Goal: Task Accomplishment & Management: Manage account settings

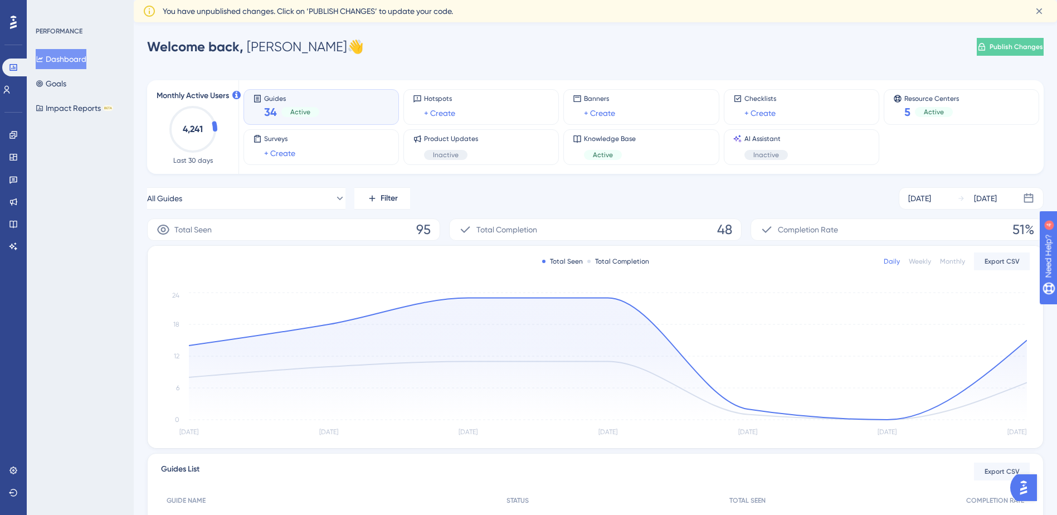
click at [22, 124] on div "Engagement Widgets Feedback Product Updates Knowledge Base AI Assistant" at bounding box center [13, 177] width 18 height 157
click at [13, 136] on icon at bounding box center [13, 134] width 9 height 9
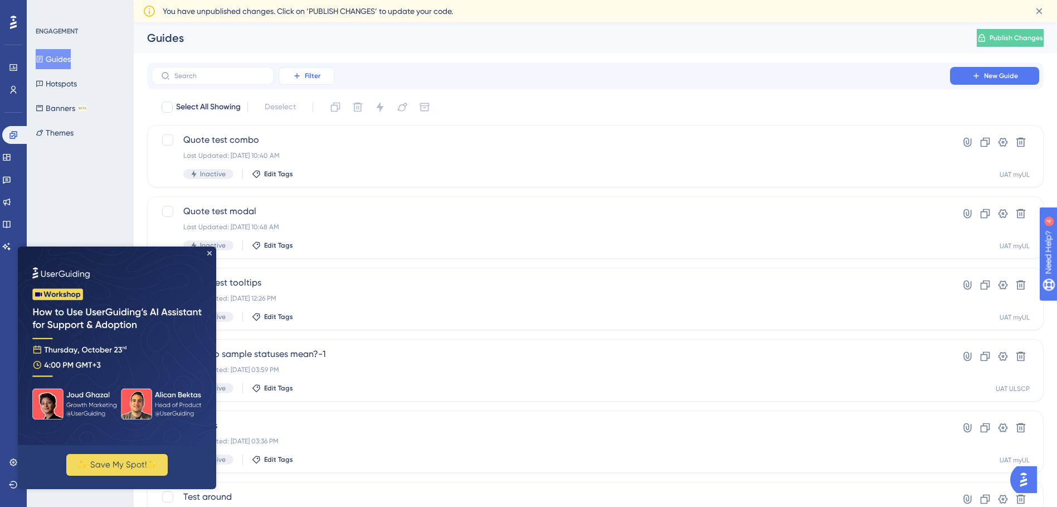
click at [309, 75] on span "Filter" at bounding box center [313, 75] width 16 height 9
click at [322, 146] on span "Containers" at bounding box center [314, 151] width 39 height 13
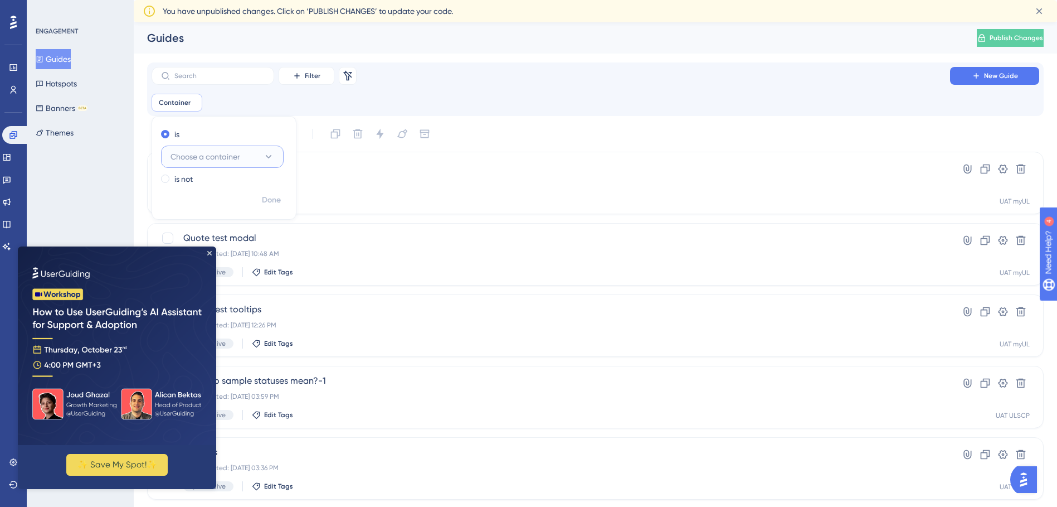
click at [268, 149] on button "Choose a container" at bounding box center [222, 156] width 123 height 22
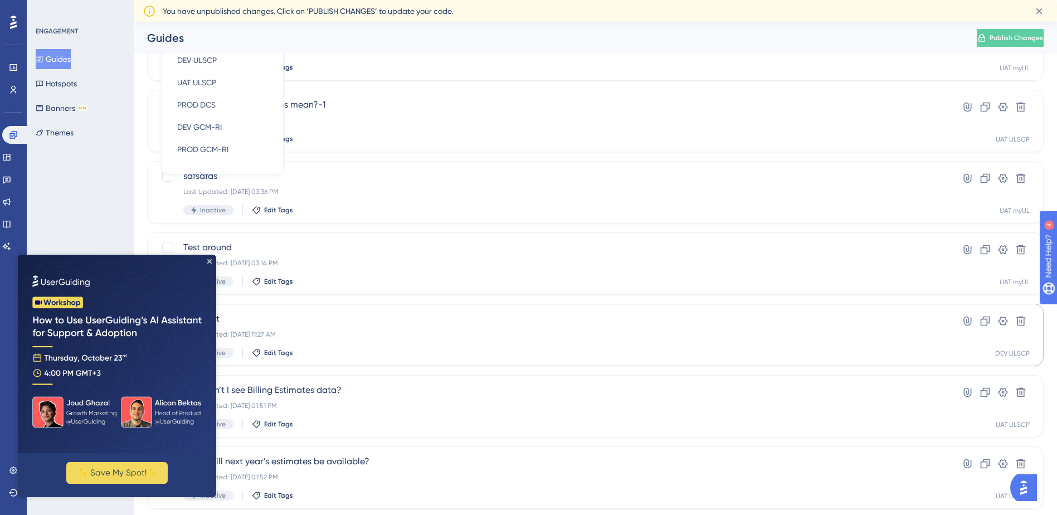
scroll to position [337, 0]
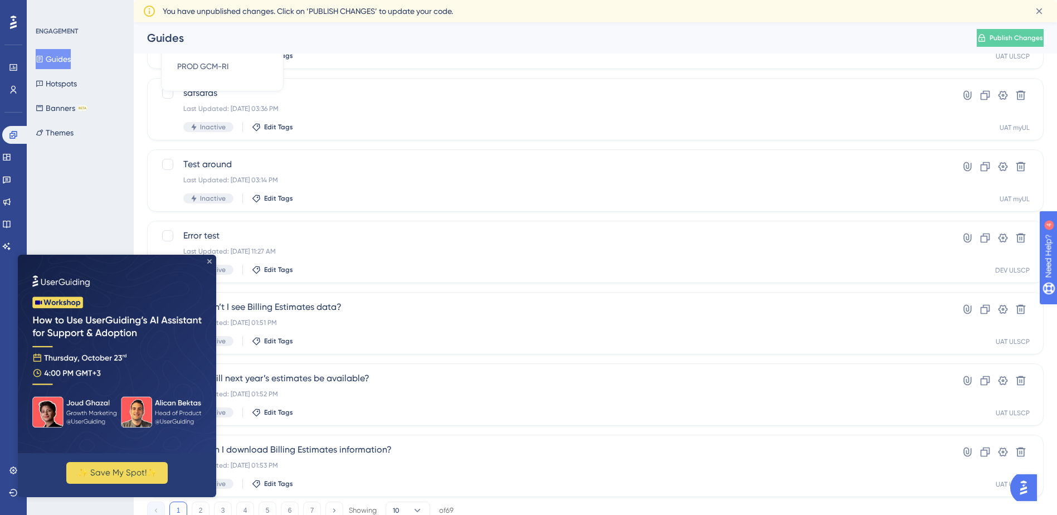
click at [211, 262] on icon "Close Preview" at bounding box center [209, 261] width 4 height 4
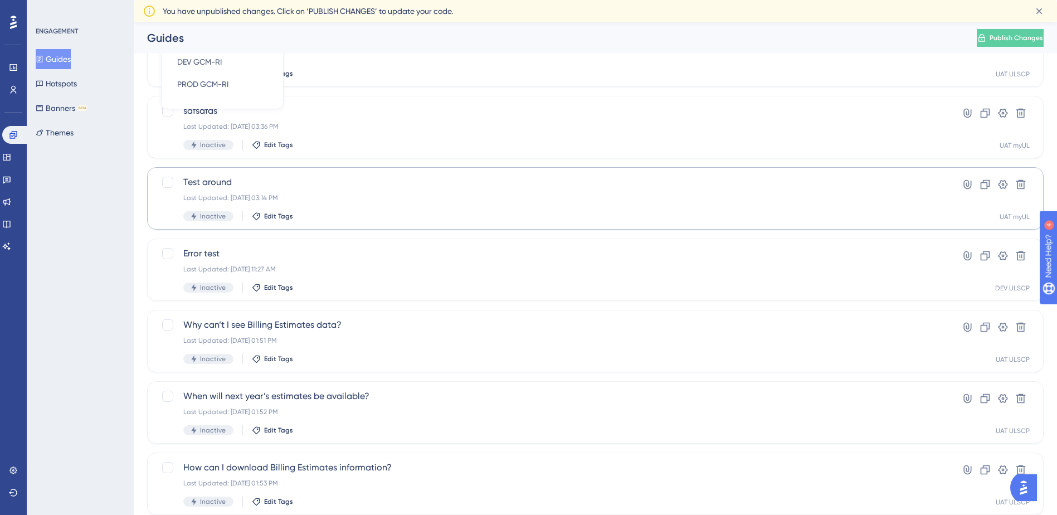
scroll to position [225, 0]
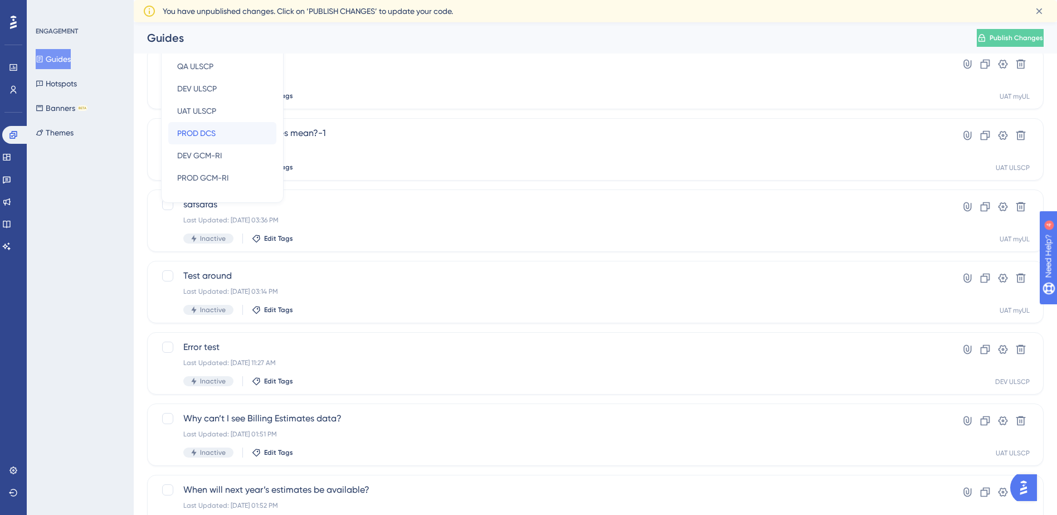
click at [211, 138] on span "PROD DCS" at bounding box center [196, 133] width 38 height 13
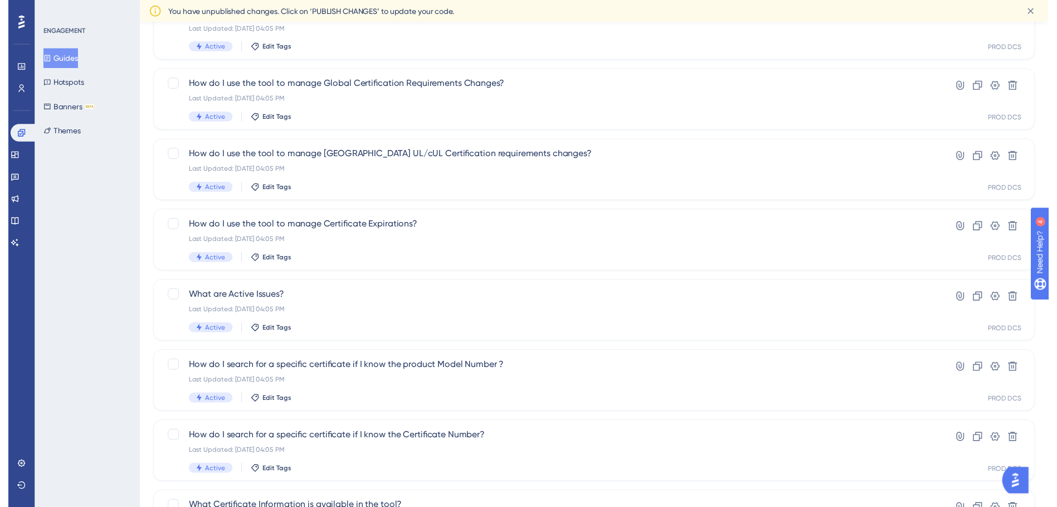
scroll to position [0, 0]
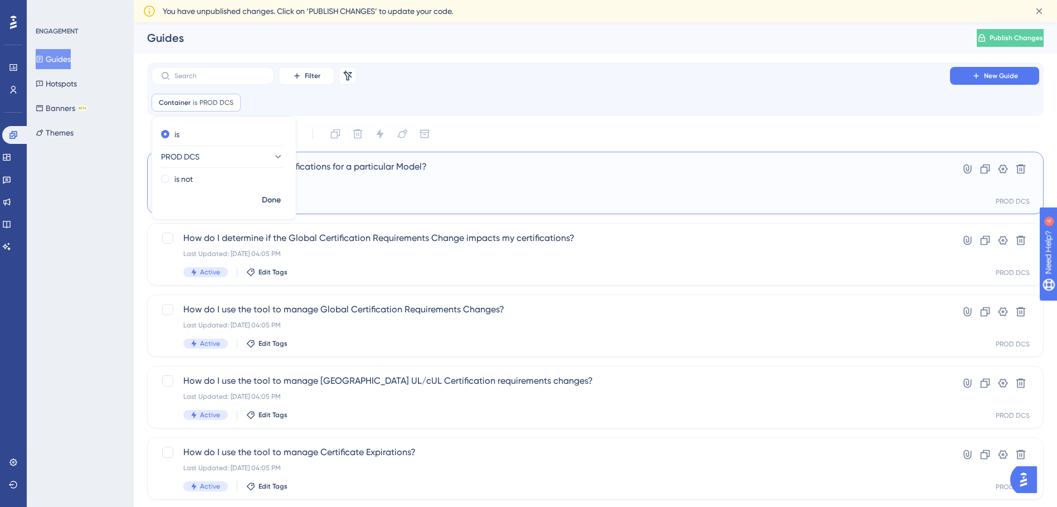
click at [368, 166] on span "How do I search for all certifications for a particular Model?" at bounding box center [550, 166] width 735 height 13
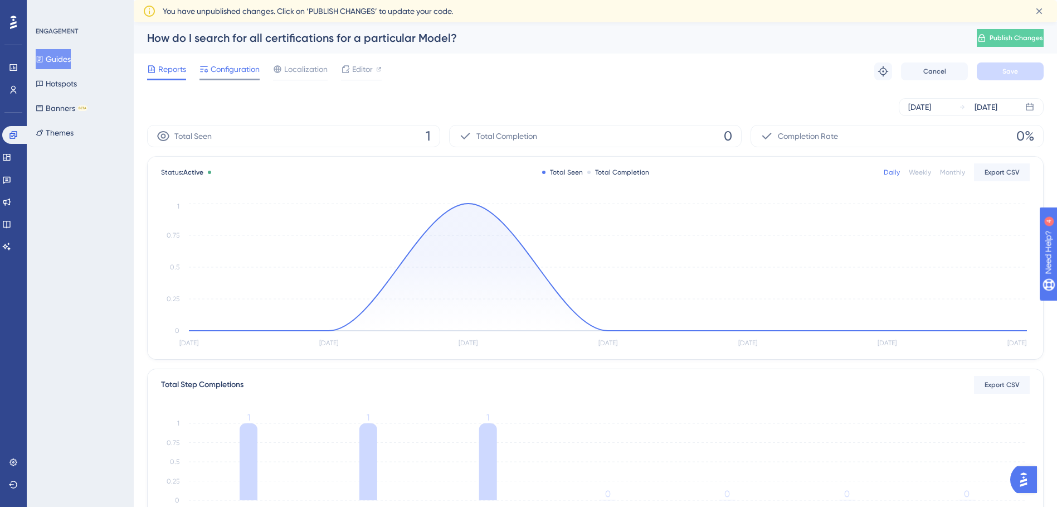
click at [246, 73] on span "Configuration" at bounding box center [235, 68] width 49 height 13
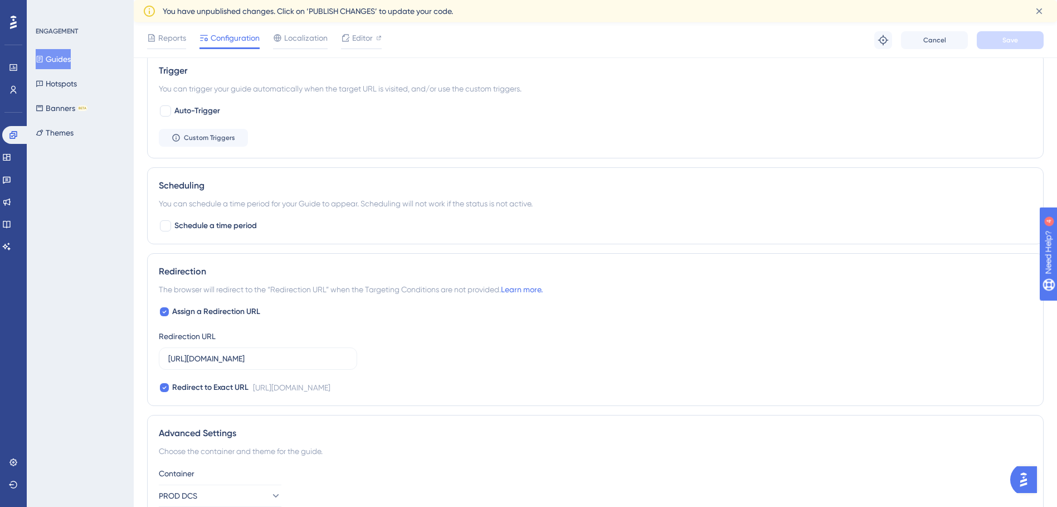
scroll to position [502, 0]
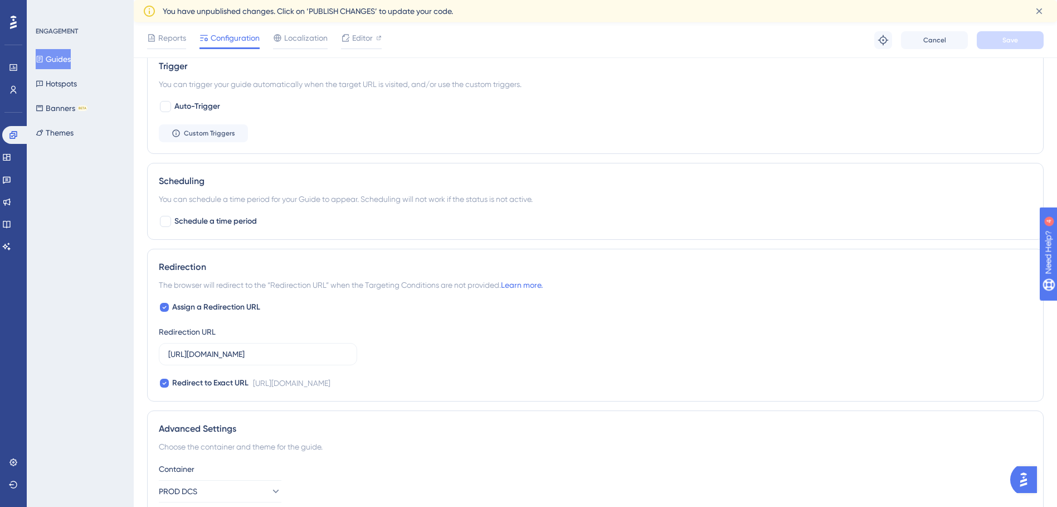
drag, startPoint x: 238, startPoint y: 346, endPoint x: 375, endPoint y: 326, distance: 138.0
click at [375, 326] on div "Assign a Redirection URL Redirection URL https://gcmus-products.azurewebsites.n…" at bounding box center [595, 344] width 873 height 89
drag, startPoint x: 375, startPoint y: 326, endPoint x: 295, endPoint y: 352, distance: 83.2
click at [295, 352] on input "https://gcmus-products.azurewebsites.net/?__ug__=147262" at bounding box center [257, 354] width 179 height 12
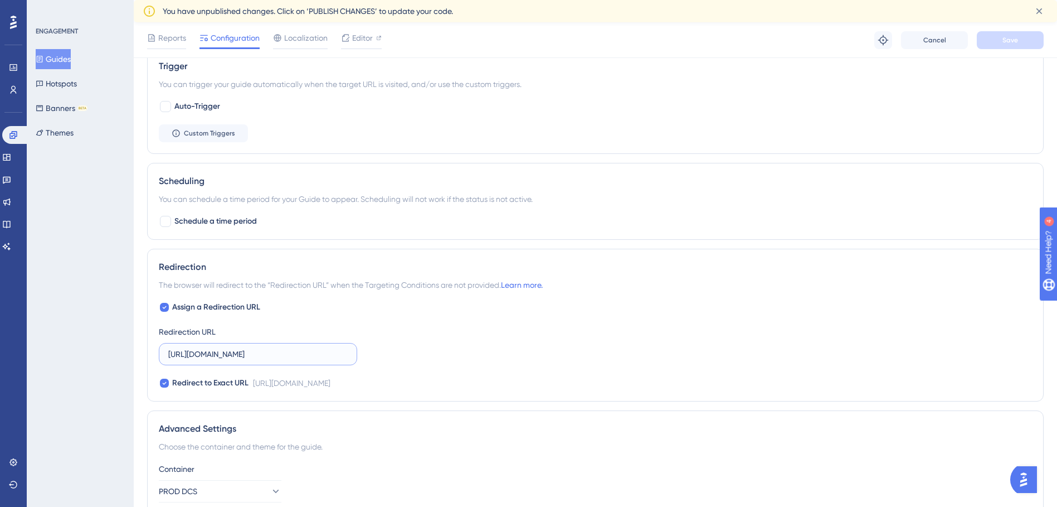
drag, startPoint x: 295, startPoint y: 352, endPoint x: 410, endPoint y: 344, distance: 115.0
click at [410, 344] on div "Assign a Redirection URL Redirection URL https://gcmus-products.azurewebsites.n…" at bounding box center [595, 344] width 873 height 89
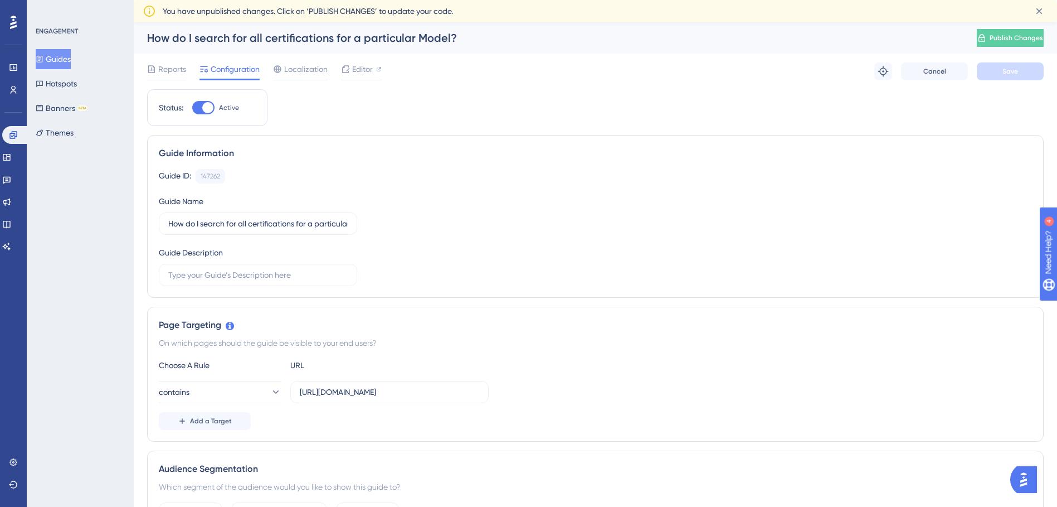
scroll to position [0, 0]
drag, startPoint x: 423, startPoint y: 163, endPoint x: 407, endPoint y: 153, distance: 19.3
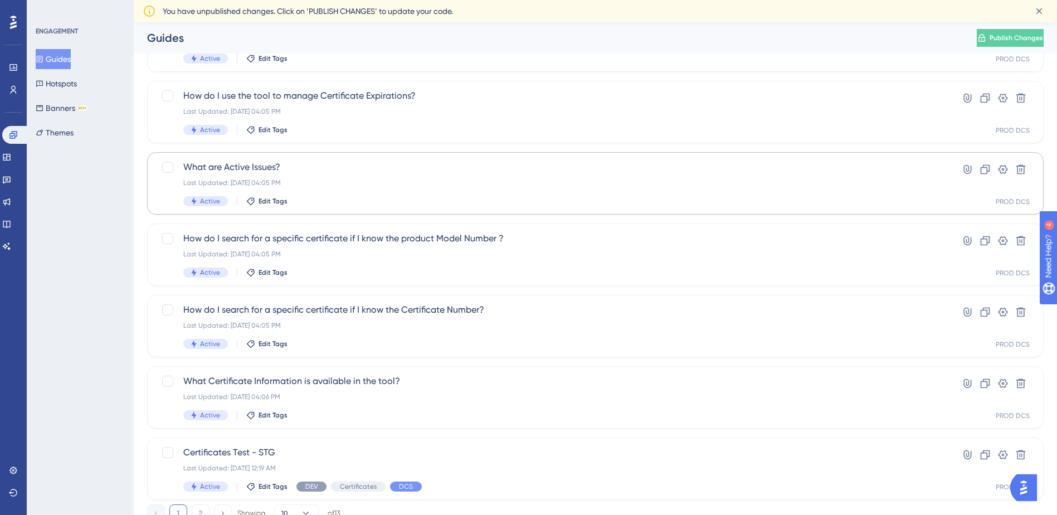
scroll to position [334, 0]
click at [355, 375] on span "What Certificate Information is available in the tool?" at bounding box center [550, 380] width 735 height 13
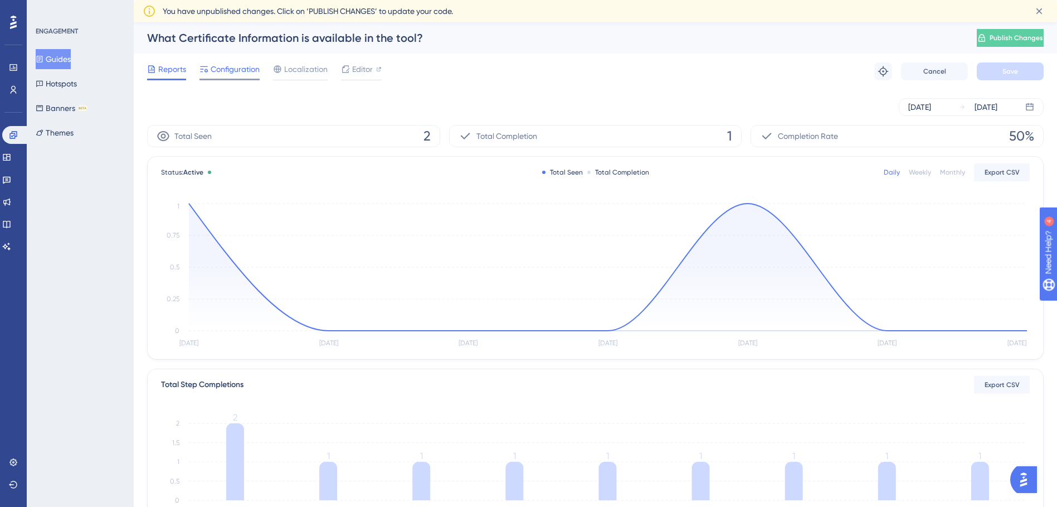
click at [230, 66] on span "Configuration" at bounding box center [235, 68] width 49 height 13
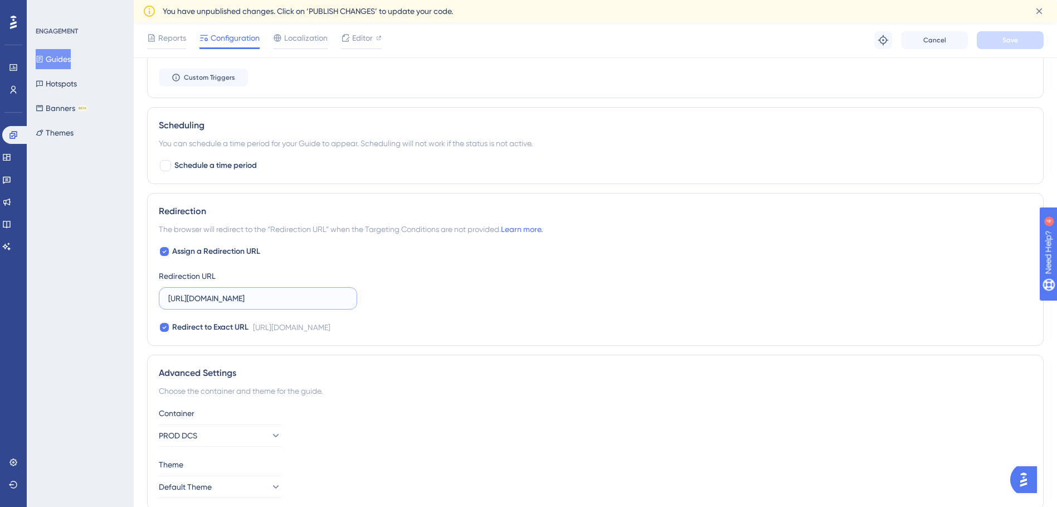
scroll to position [0, 23]
drag, startPoint x: 246, startPoint y: 295, endPoint x: 426, endPoint y: 295, distance: 180.0
click at [426, 295] on div "Assign a Redirection URL Redirection URL https://gcmus-certs.azurewebsites.net/…" at bounding box center [595, 289] width 873 height 89
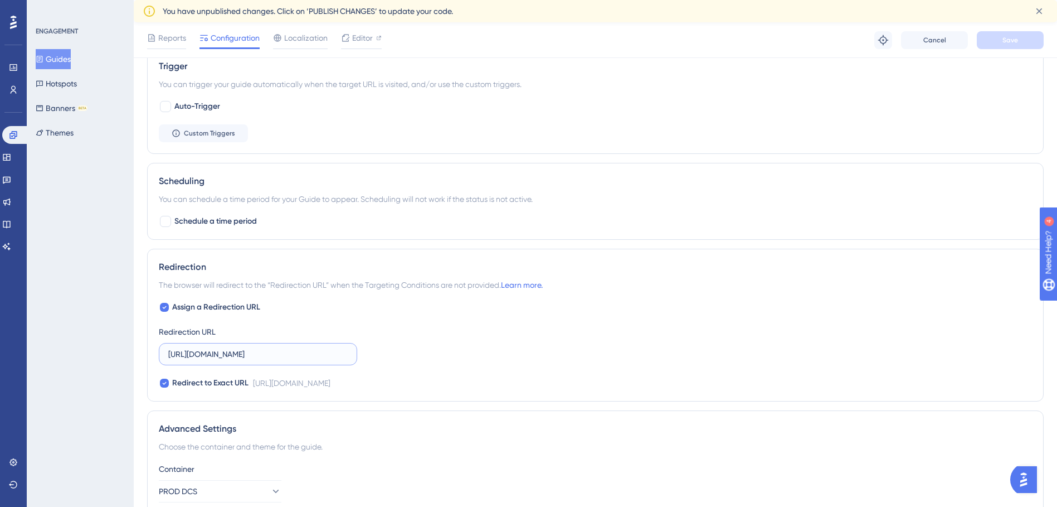
scroll to position [557, 0]
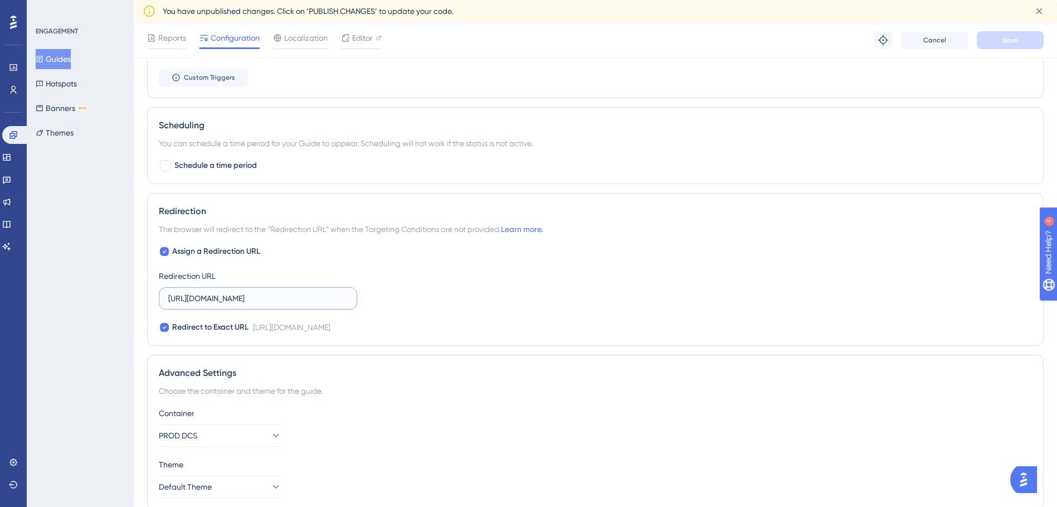
click at [264, 302] on input "https://gcmus-certs.azurewebsites.net/?__ug__=146664" at bounding box center [257, 298] width 179 height 12
drag, startPoint x: 281, startPoint y: 298, endPoint x: 356, endPoint y: 299, distance: 75.2
click at [356, 299] on label "https://gcmus-certs.azurewebsites.net/?__ug__=146664" at bounding box center [258, 298] width 198 height 22
click at [344, 299] on input "https://gcmus-certs.azurewebsites.net/?__ug__=146664" at bounding box center [257, 298] width 179 height 12
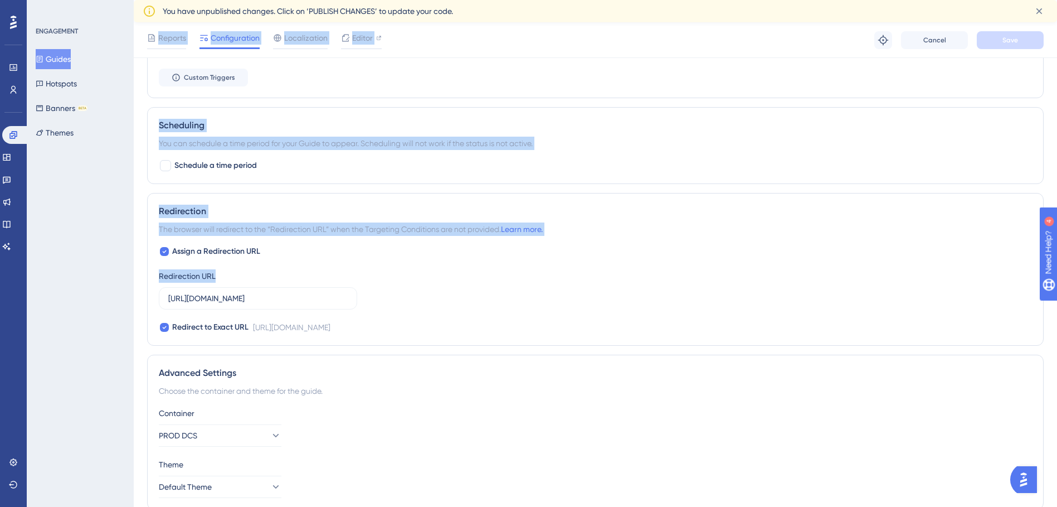
drag, startPoint x: 349, startPoint y: 299, endPoint x: 124, endPoint y: 294, distance: 224.7
click at [134, 294] on div "Performance Users Engagement Widgets Feedback Product Updates Knowledge Base AI…" at bounding box center [596, 0] width 924 height 1071
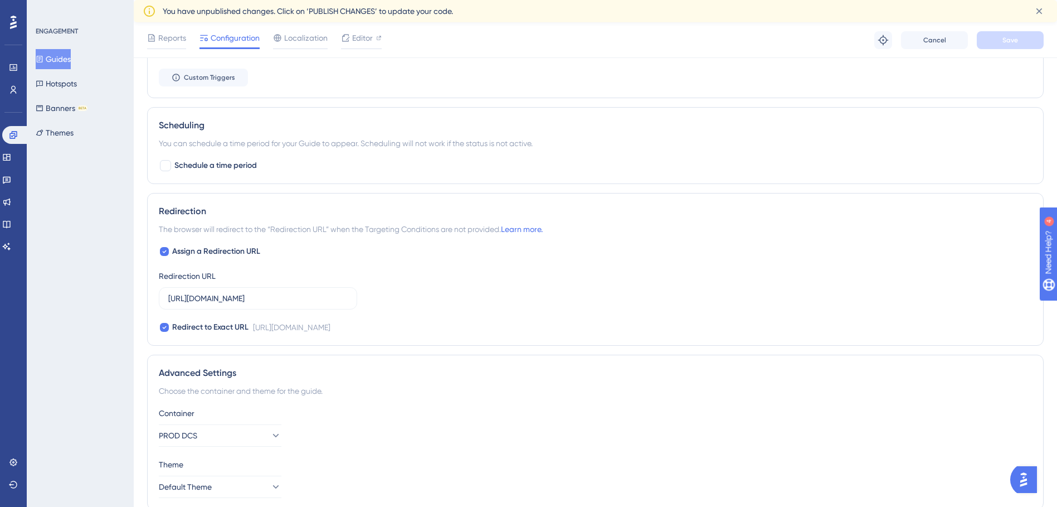
click at [543, 295] on div "Assign a Redirection URL Redirection URL https://gcmus-certs.azurewebsites.net/…" at bounding box center [595, 289] width 873 height 89
click at [9, 158] on icon at bounding box center [6, 157] width 9 height 9
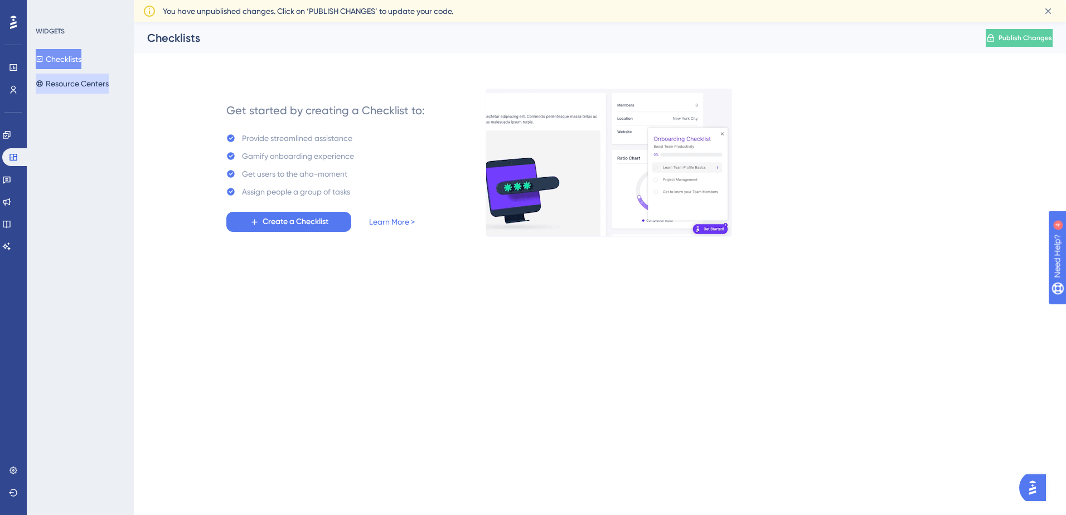
click at [84, 90] on button "Resource Centers" at bounding box center [72, 84] width 73 height 20
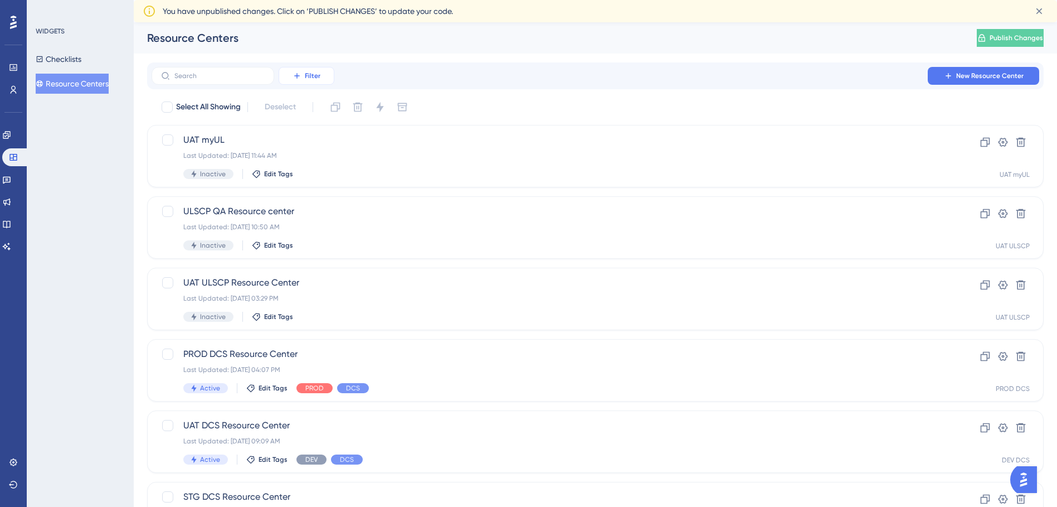
click at [326, 76] on button "Filter" at bounding box center [307, 76] width 56 height 18
drag, startPoint x: 12, startPoint y: 133, endPoint x: 24, endPoint y: 133, distance: 11.7
click at [11, 133] on icon at bounding box center [6, 134] width 9 height 9
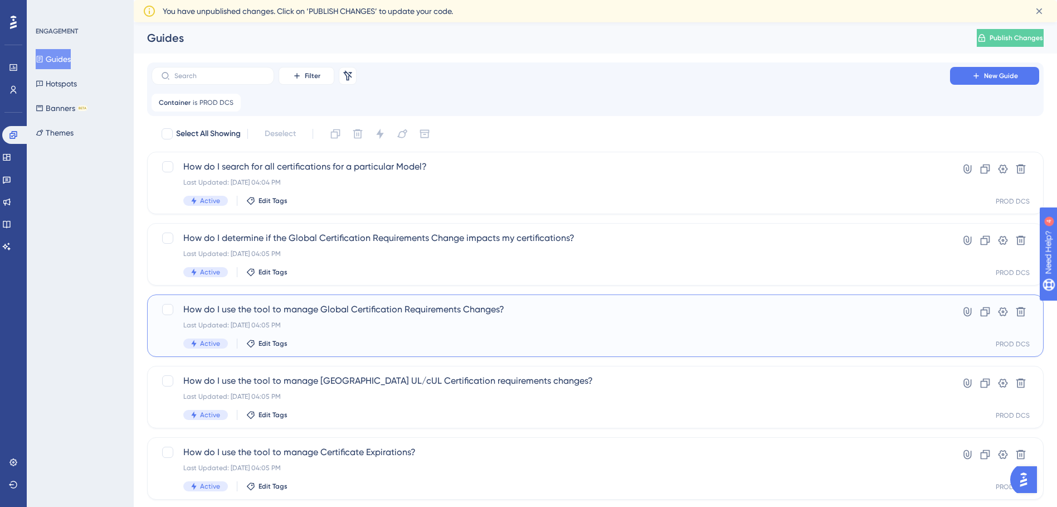
click at [377, 305] on span "How do I use the tool to manage Global Certification Requirements Changes?" at bounding box center [550, 309] width 735 height 13
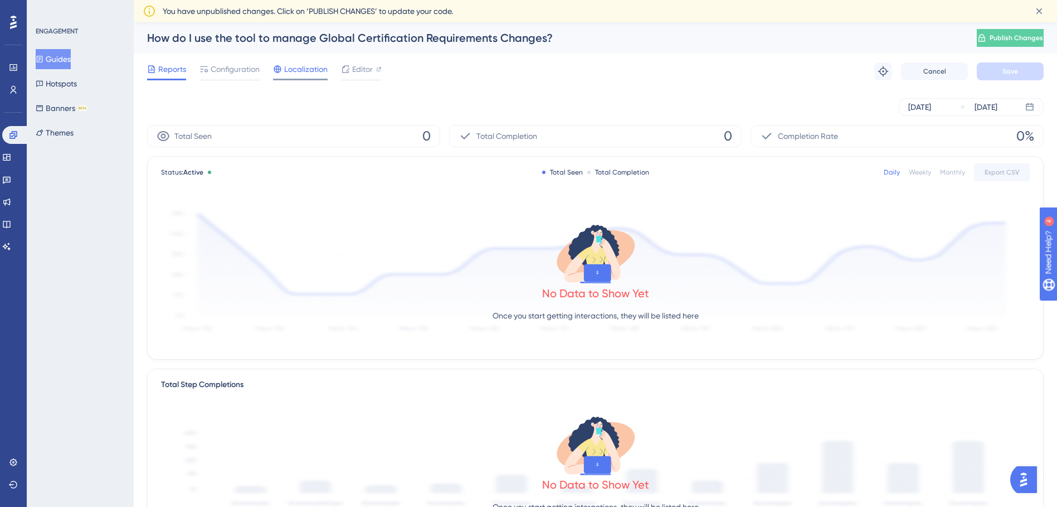
click at [302, 69] on span "Localization" at bounding box center [305, 68] width 43 height 13
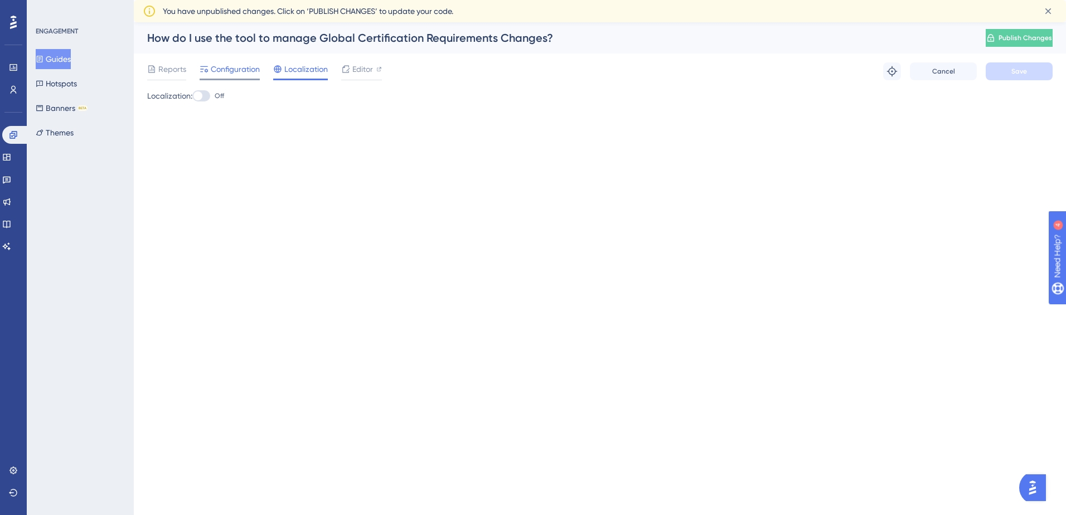
click at [227, 66] on span "Configuration" at bounding box center [235, 68] width 49 height 13
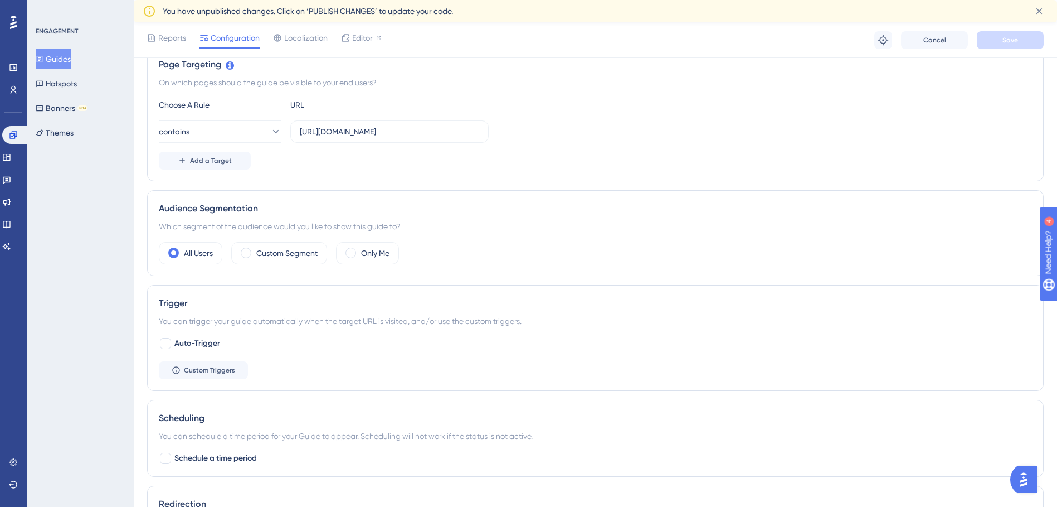
scroll to position [279, 0]
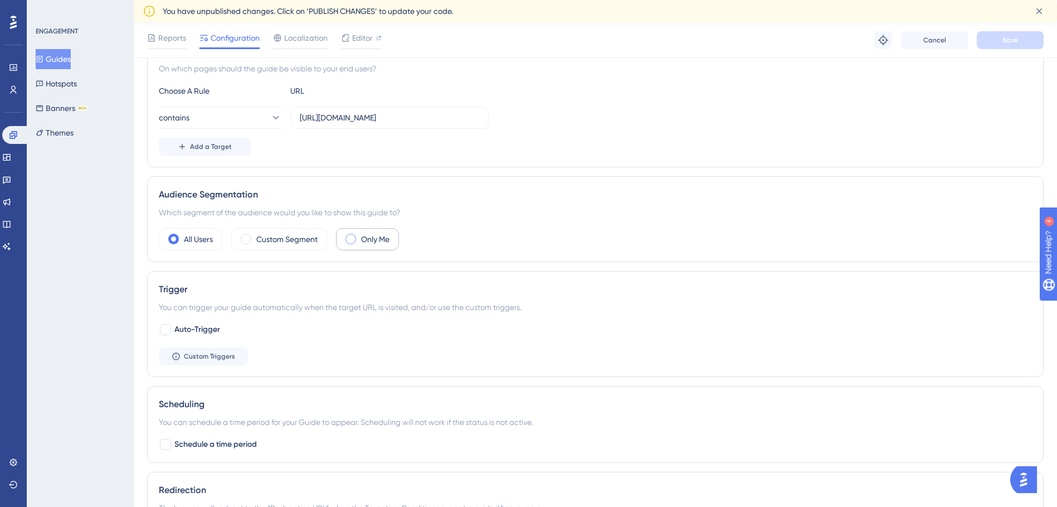
click at [353, 237] on span at bounding box center [351, 239] width 11 height 11
click at [359, 235] on input "radio" at bounding box center [359, 235] width 0 height 0
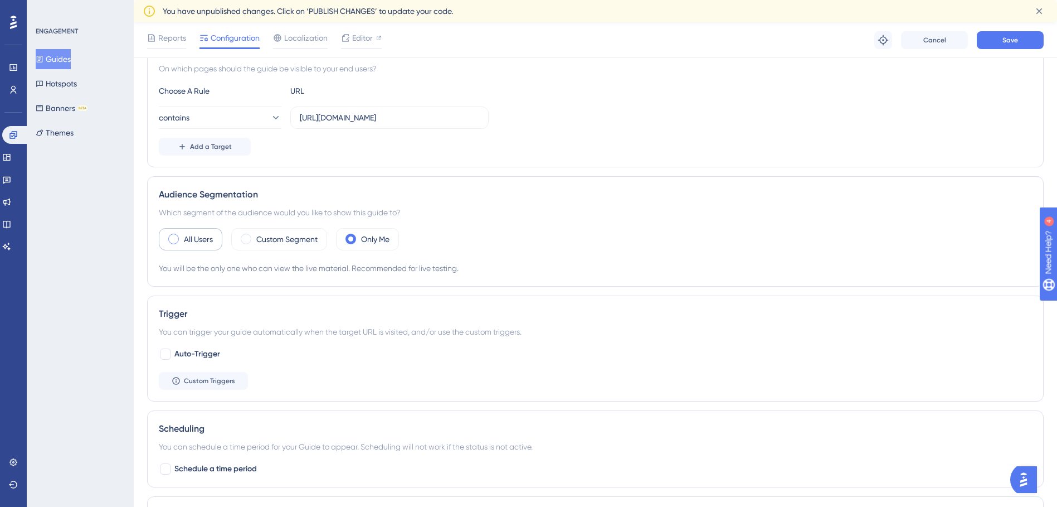
click at [173, 236] on span at bounding box center [173, 239] width 11 height 11
click at [182, 235] on input "radio" at bounding box center [182, 235] width 0 height 0
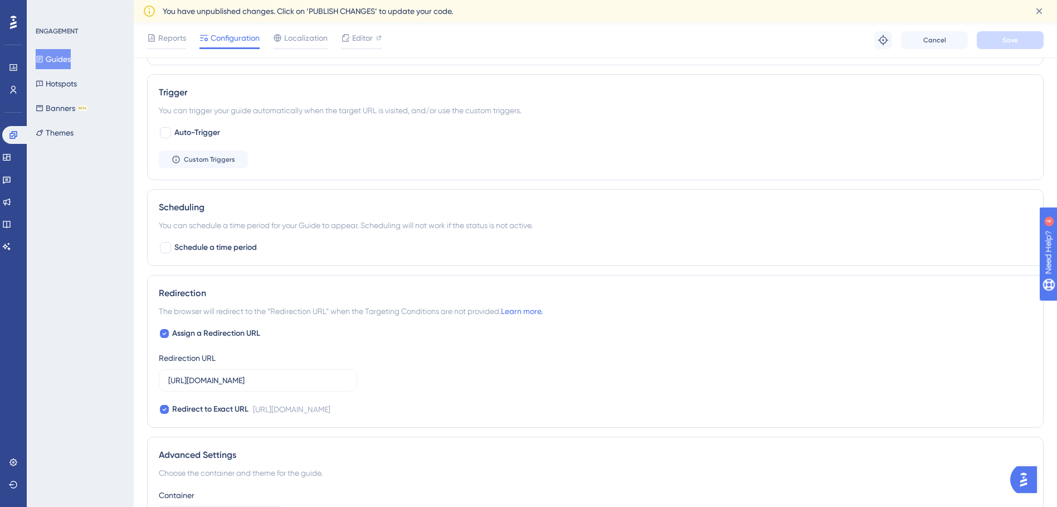
scroll to position [382, 0]
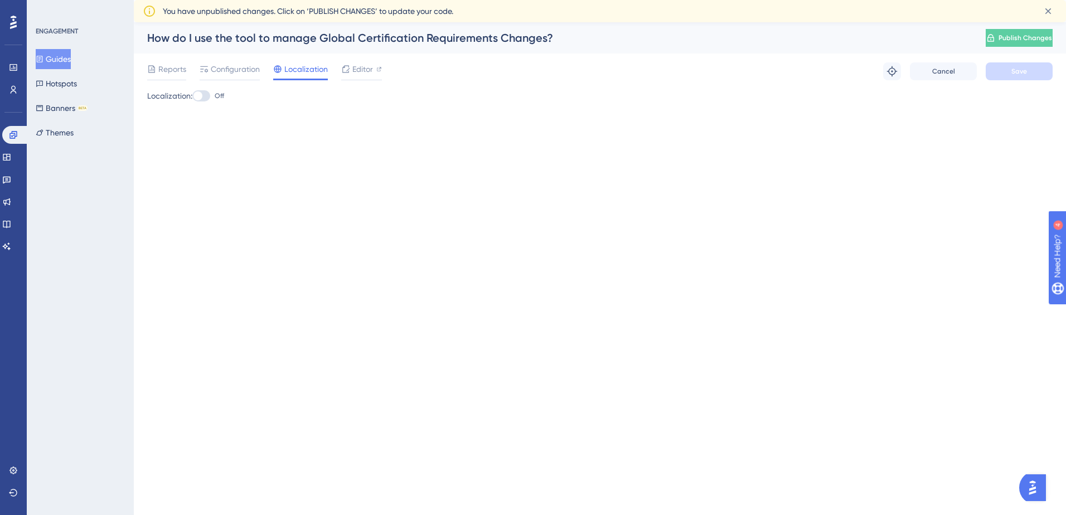
drag, startPoint x: 478, startPoint y: 158, endPoint x: 463, endPoint y: 142, distance: 22.1
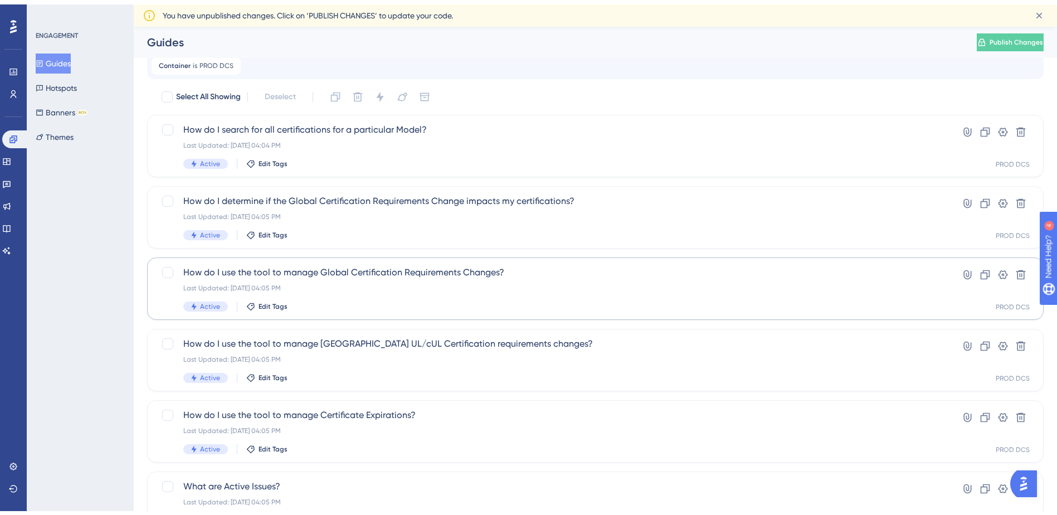
scroll to position [56, 0]
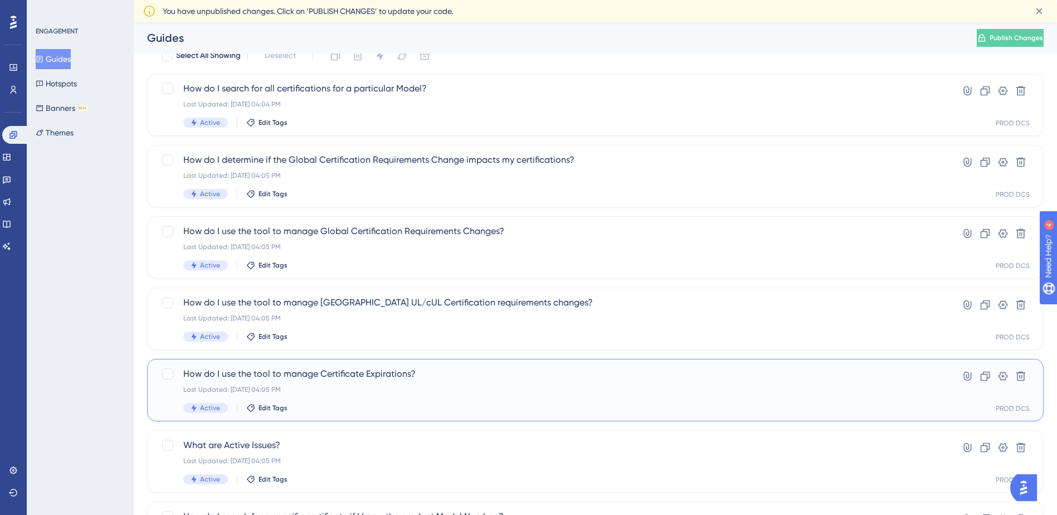
click at [377, 370] on span "How do I use the tool to manage Certificate Expirations?" at bounding box center [550, 373] width 735 height 13
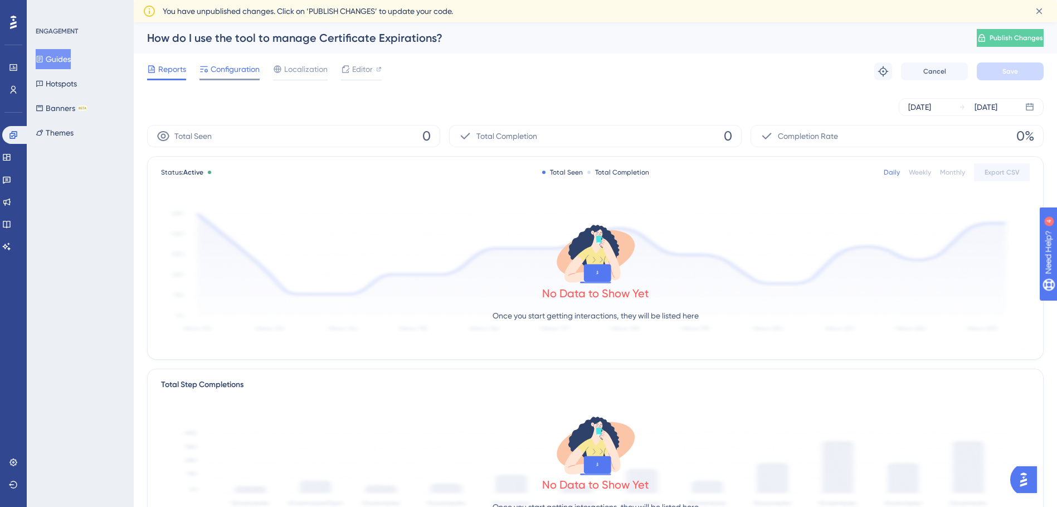
click at [249, 67] on span "Configuration" at bounding box center [235, 68] width 49 height 13
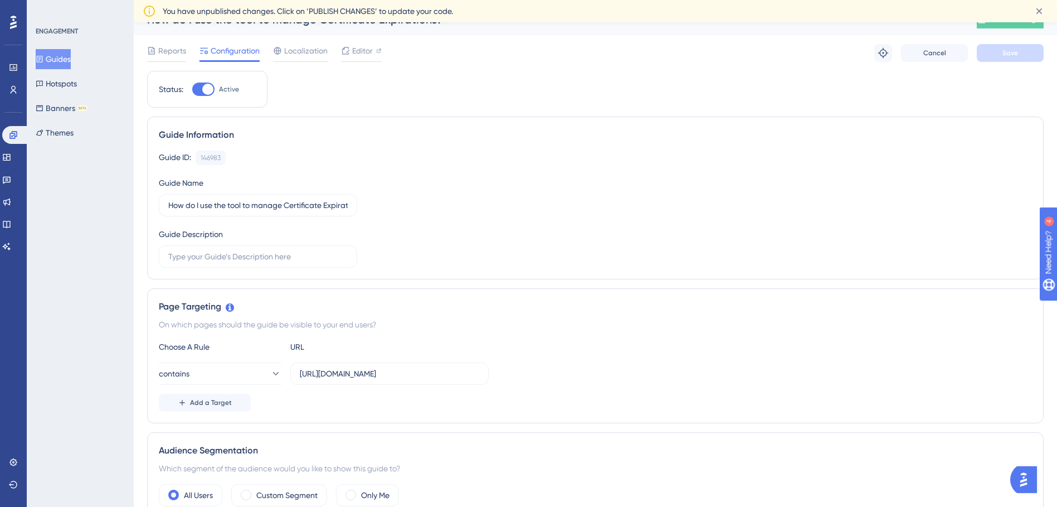
scroll to position [56, 0]
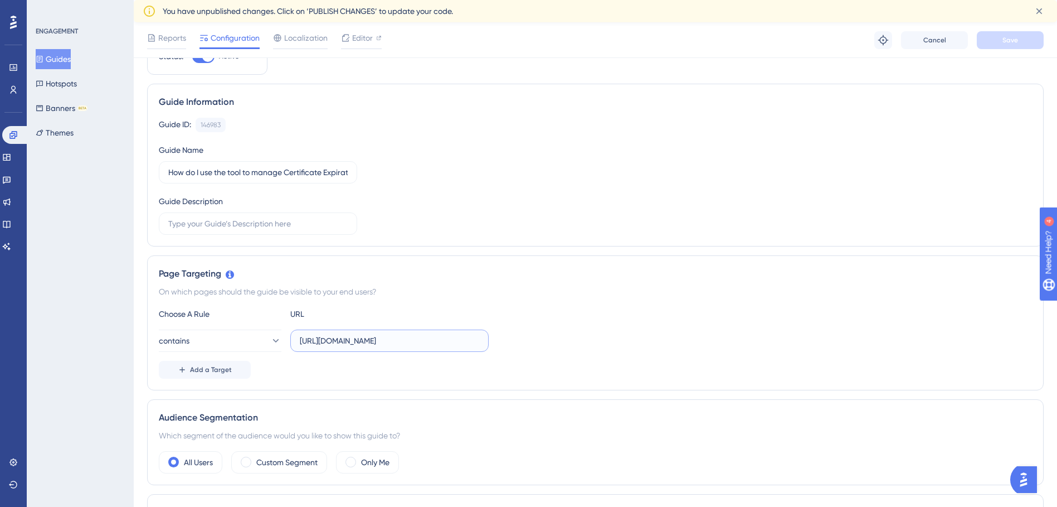
drag, startPoint x: 356, startPoint y: 337, endPoint x: 507, endPoint y: 334, distance: 151.1
click at [507, 334] on div "contains https://cp.ul.com/ComplianceManagement/CE" at bounding box center [595, 340] width 873 height 22
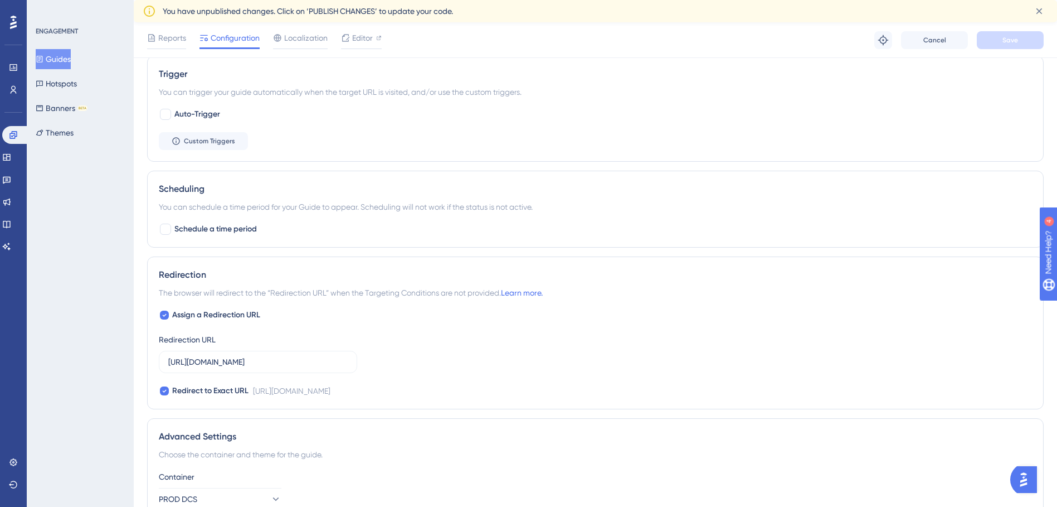
scroll to position [502, 0]
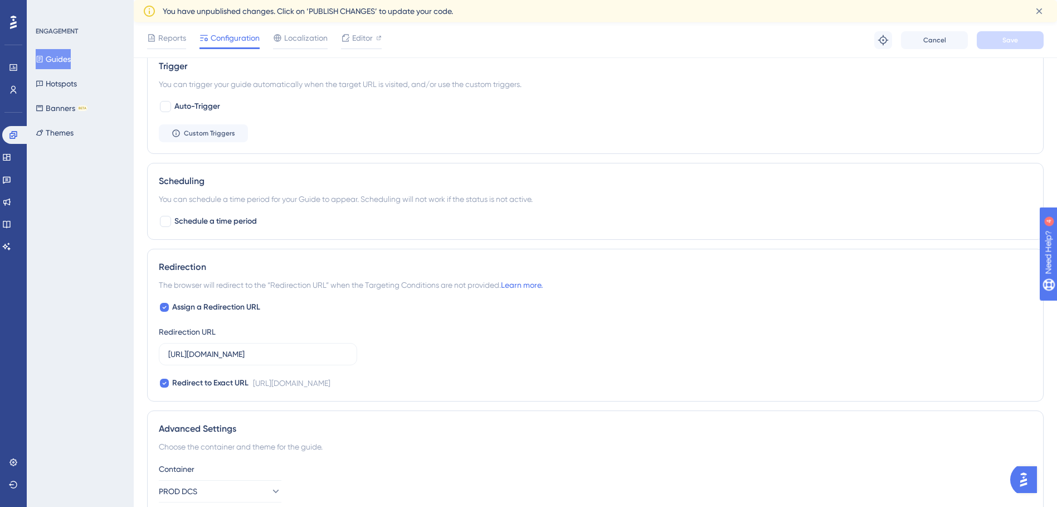
drag, startPoint x: 341, startPoint y: 357, endPoint x: 394, endPoint y: 357, distance: 53.5
click at [394, 357] on div "Assign a Redirection URL Redirection URL https://cp.ul.com/ComplianceManagement…" at bounding box center [595, 344] width 873 height 89
drag, startPoint x: 394, startPoint y: 357, endPoint x: 283, endPoint y: 347, distance: 111.4
click at [283, 347] on label "https://cp.ul.com/ComplianceManagement/CE?__ug__=146983" at bounding box center [258, 354] width 198 height 22
click at [283, 348] on input "https://cp.ul.com/ComplianceManagement/CE?__ug__=146983" at bounding box center [257, 354] width 179 height 12
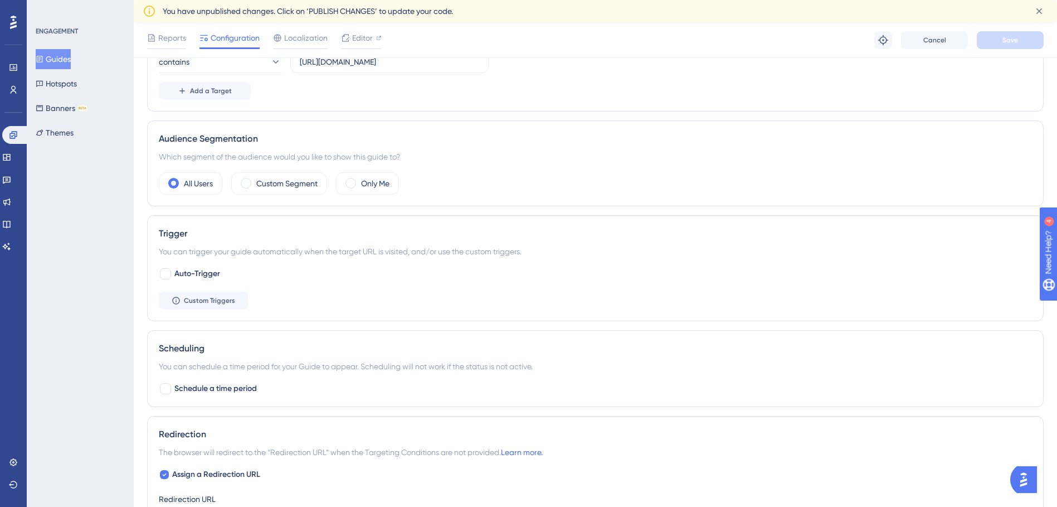
scroll to position [0, 0]
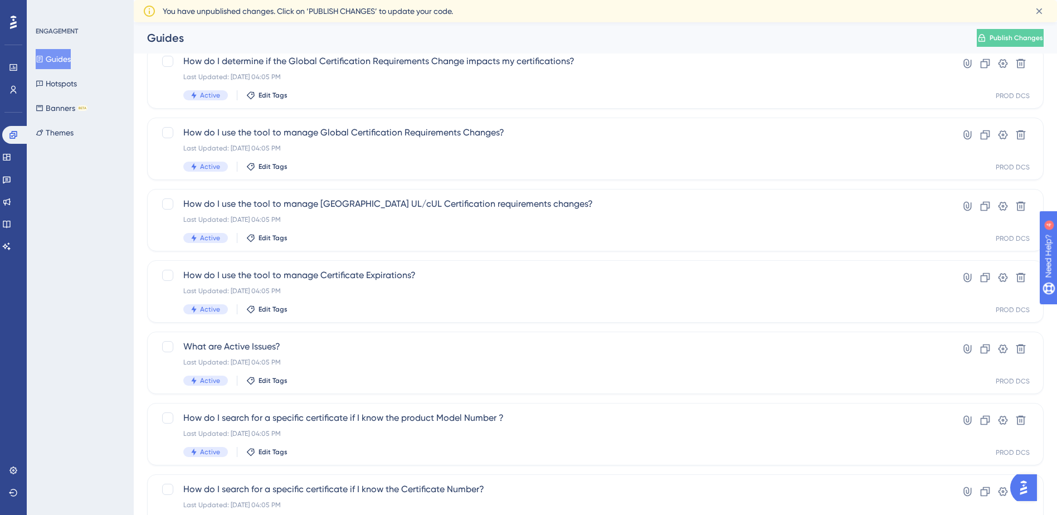
scroll to position [154, 0]
click at [480, 209] on span "How do I use the tool to manage North America UL/cUL Certification requirements…" at bounding box center [550, 204] width 735 height 13
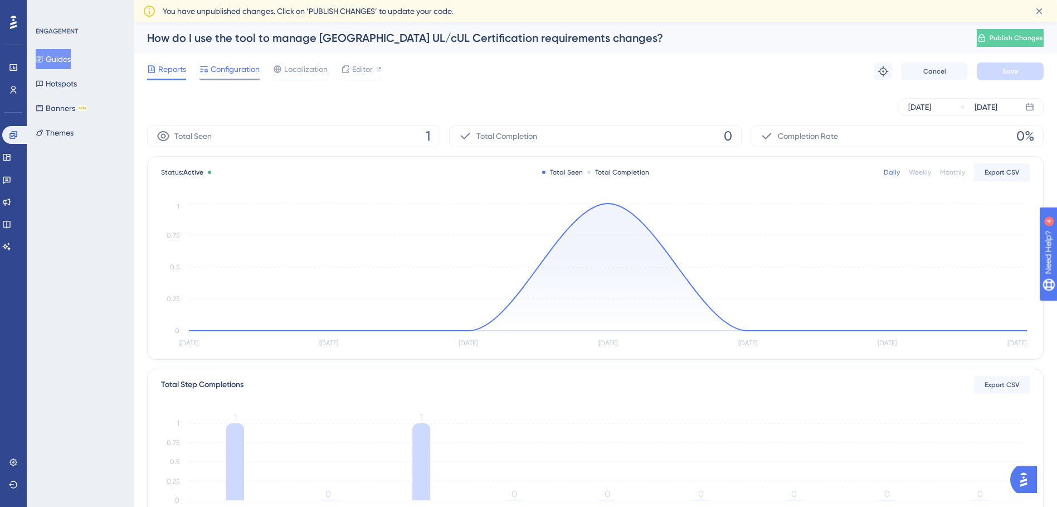
click at [217, 67] on span "Configuration" at bounding box center [235, 68] width 49 height 13
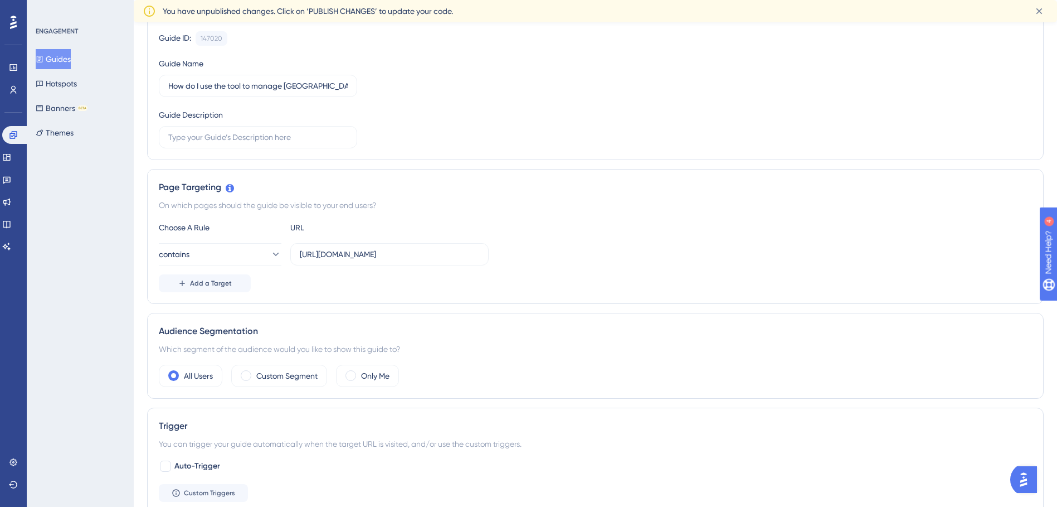
scroll to position [167, 0]
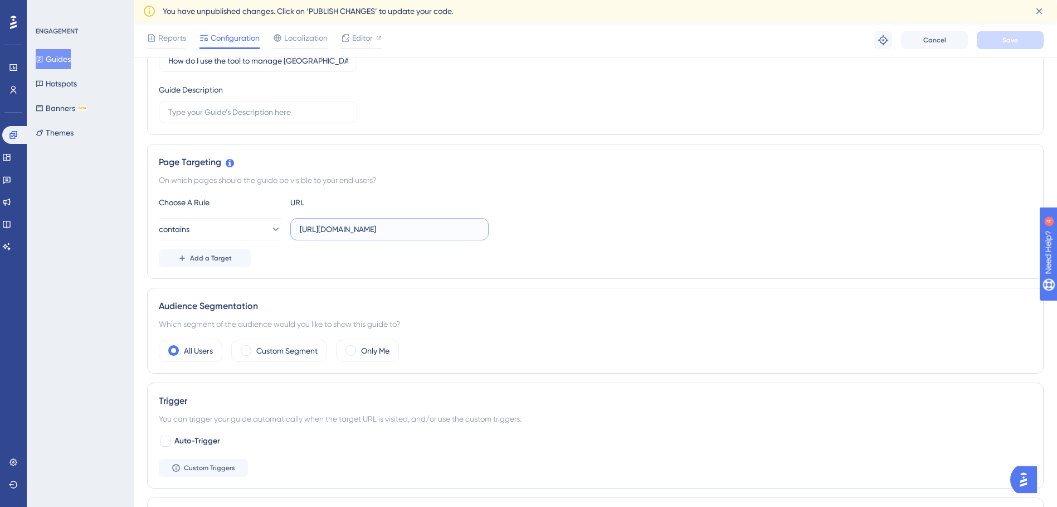
drag, startPoint x: 393, startPoint y: 227, endPoint x: 541, endPoint y: 231, distance: 148.3
click at [541, 231] on div "contains https://cp.ul.com/ComplianceManagement/CRC" at bounding box center [595, 229] width 873 height 22
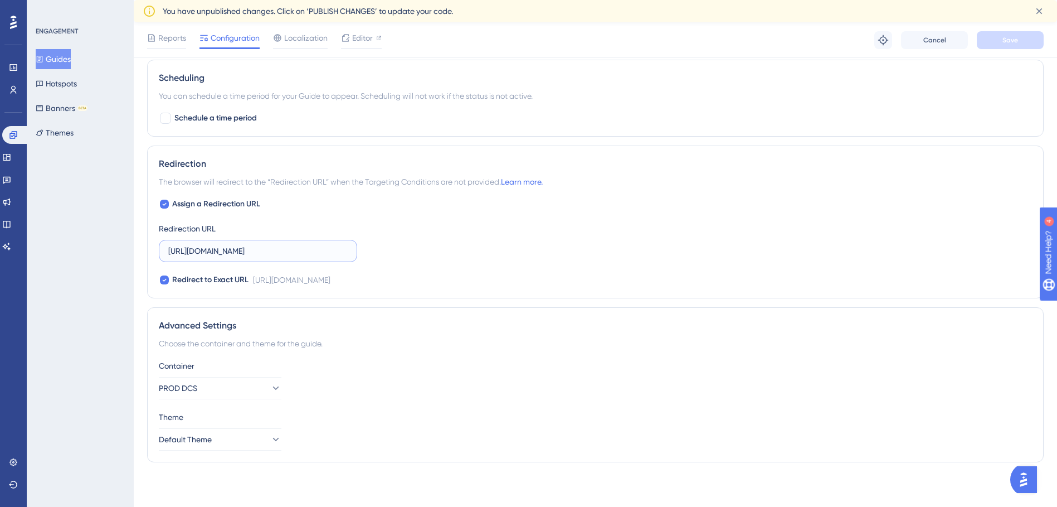
scroll to position [0, 0]
drag, startPoint x: 251, startPoint y: 255, endPoint x: 140, endPoint y: 239, distance: 112.1
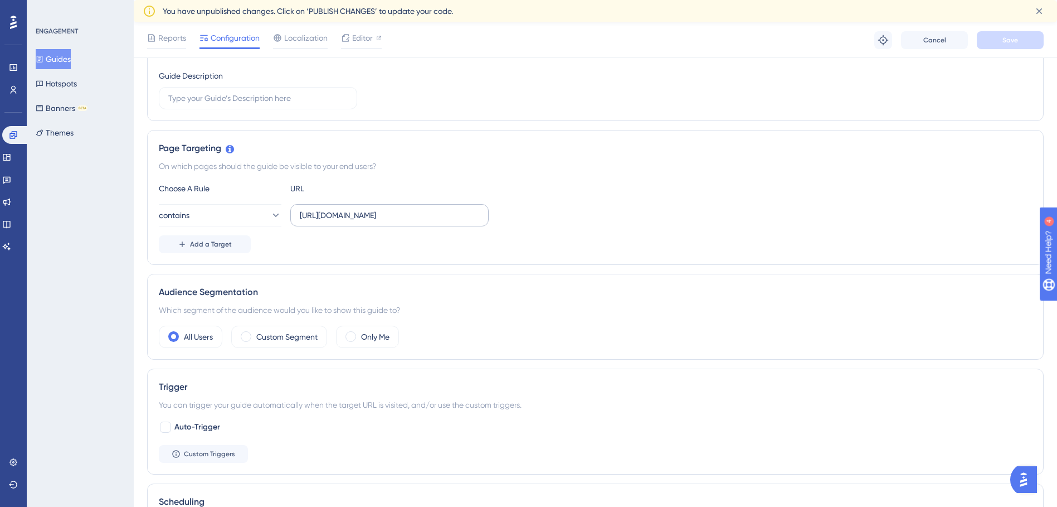
scroll to position [159, 0]
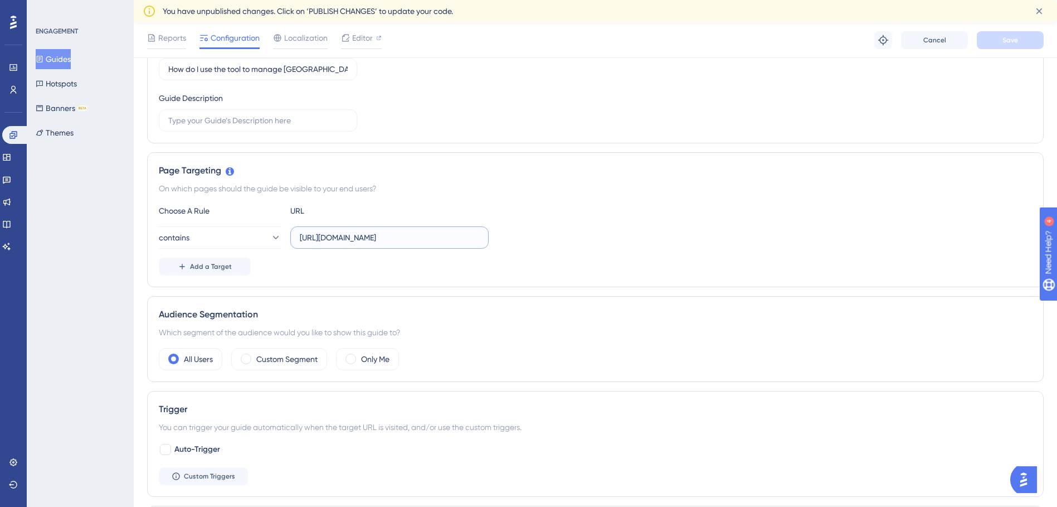
drag, startPoint x: 343, startPoint y: 236, endPoint x: 495, endPoint y: 244, distance: 151.8
click at [495, 244] on div "contains https://cp.ul.com/ComplianceManagement/CRC" at bounding box center [595, 237] width 873 height 22
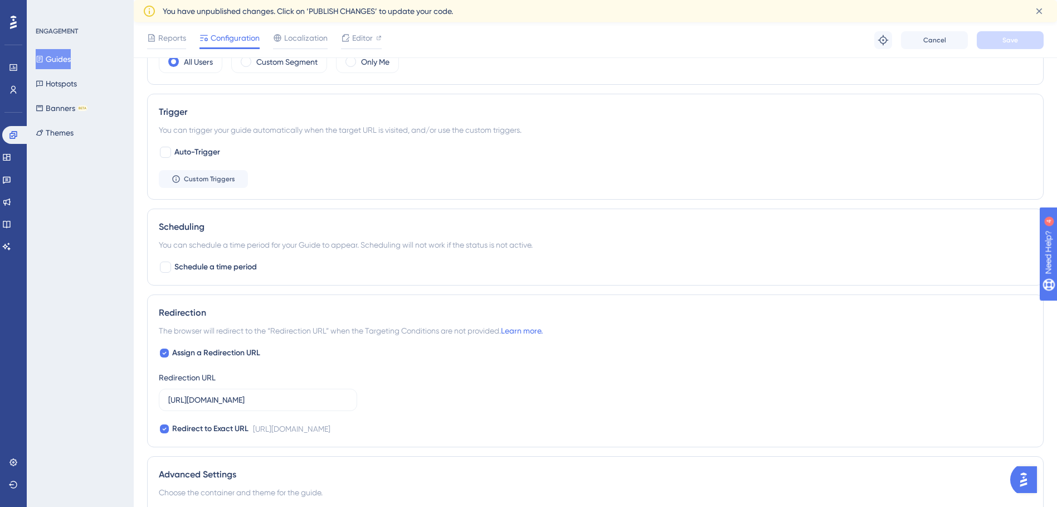
scroll to position [493, 0]
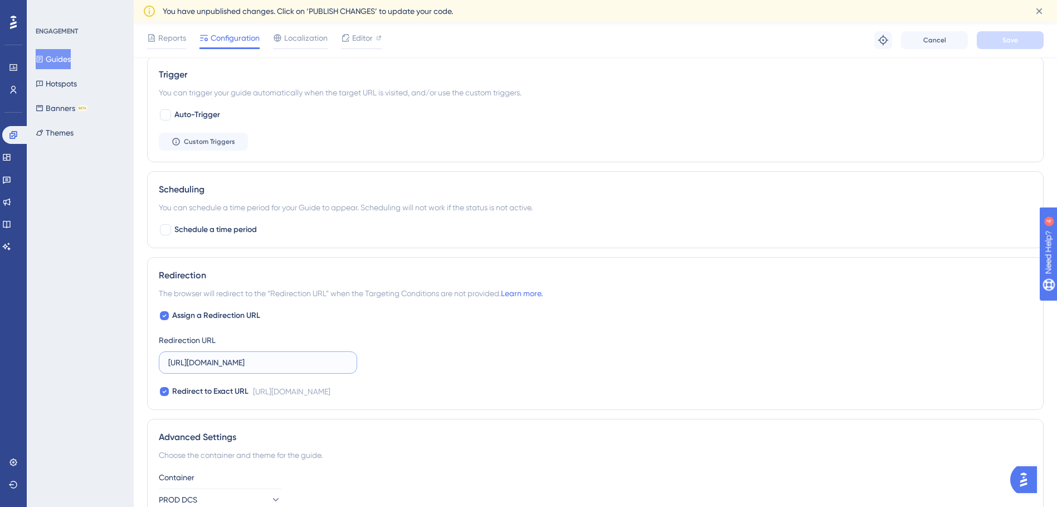
click at [304, 362] on input "https://cp.ul.com/ComplianceManagement/CRC?__ug__=147020" at bounding box center [257, 362] width 179 height 12
click at [270, 361] on input "https://cp.ul.com/ComplianceManagement/CRC?__ug__=147020" at bounding box center [257, 362] width 179 height 12
drag, startPoint x: 243, startPoint y: 365, endPoint x: 430, endPoint y: 385, distance: 188.3
click at [430, 385] on div "Assign a Redirection URL Redirection URL https://cp.ul.com/ComplianceManagement…" at bounding box center [595, 353] width 873 height 89
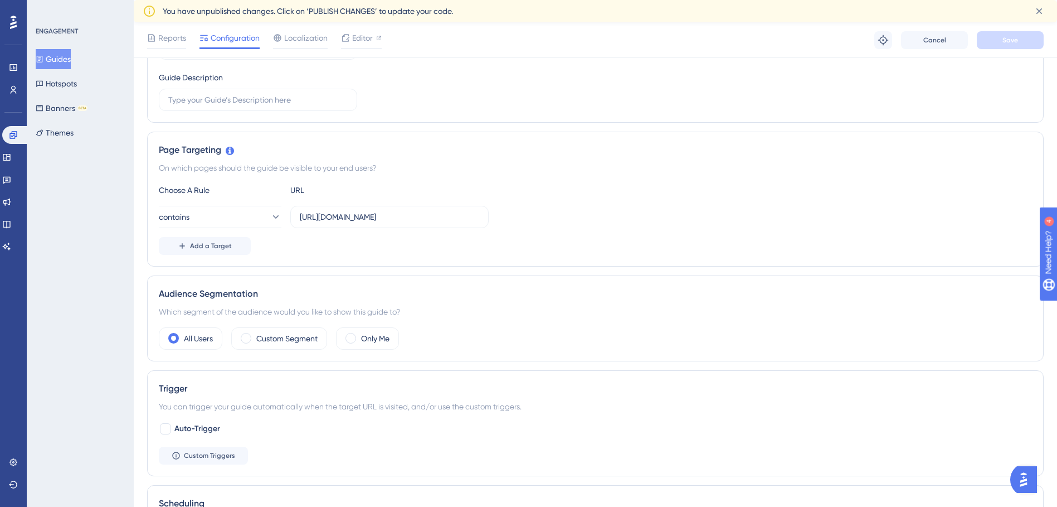
scroll to position [159, 0]
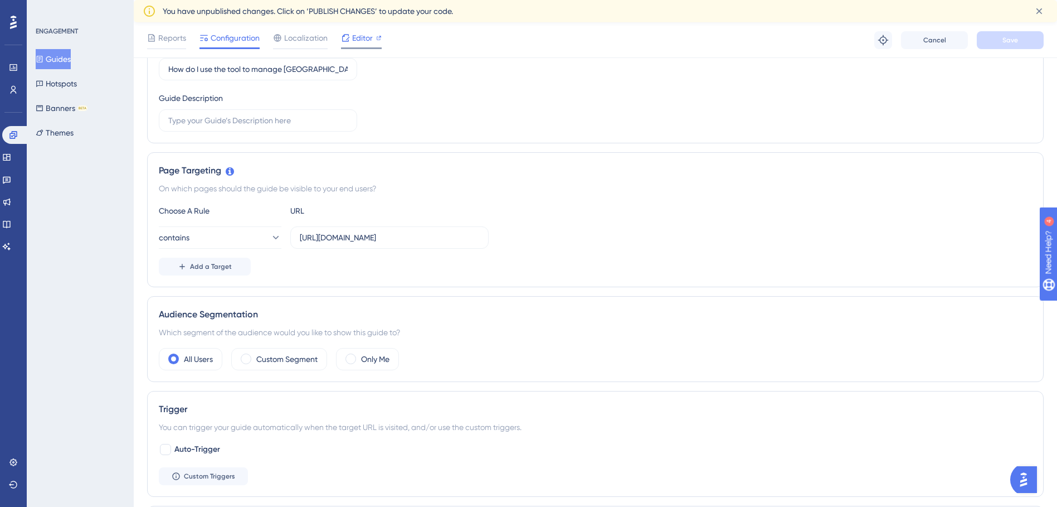
click at [361, 37] on span "Editor" at bounding box center [362, 37] width 21 height 13
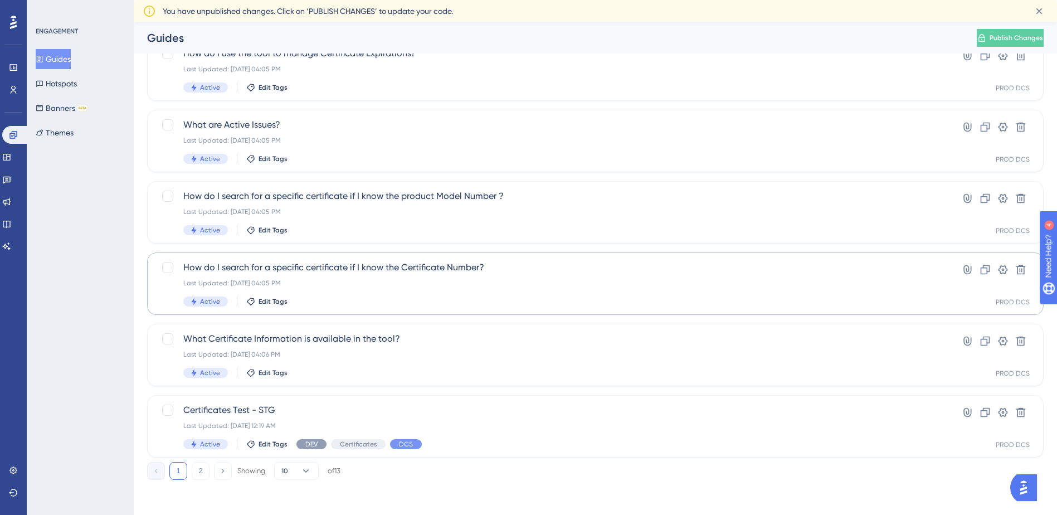
scroll to position [377, 0]
click at [347, 275] on div "How do I search for a specific certificate if I know the Certificate Number? La…" at bounding box center [550, 283] width 735 height 46
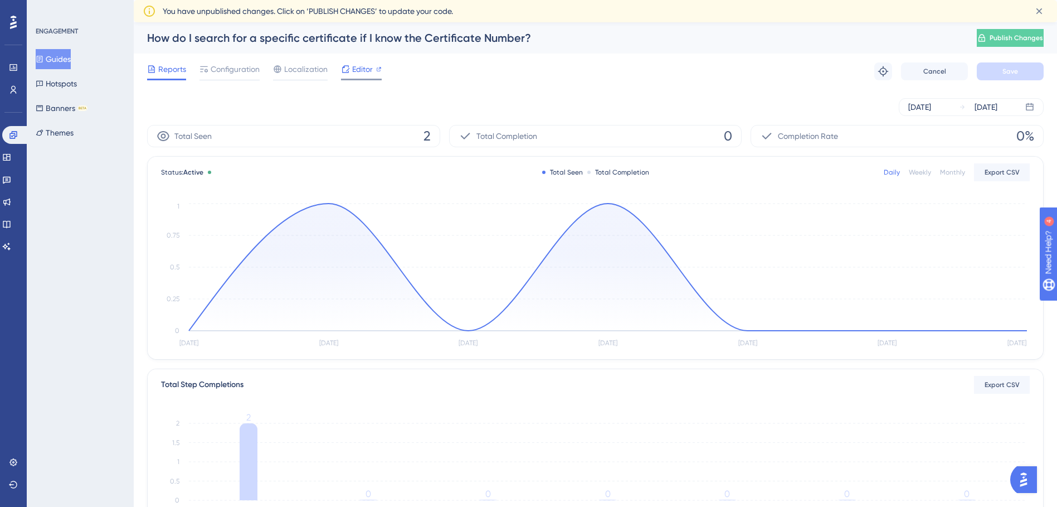
click at [368, 67] on span "Editor" at bounding box center [362, 68] width 21 height 13
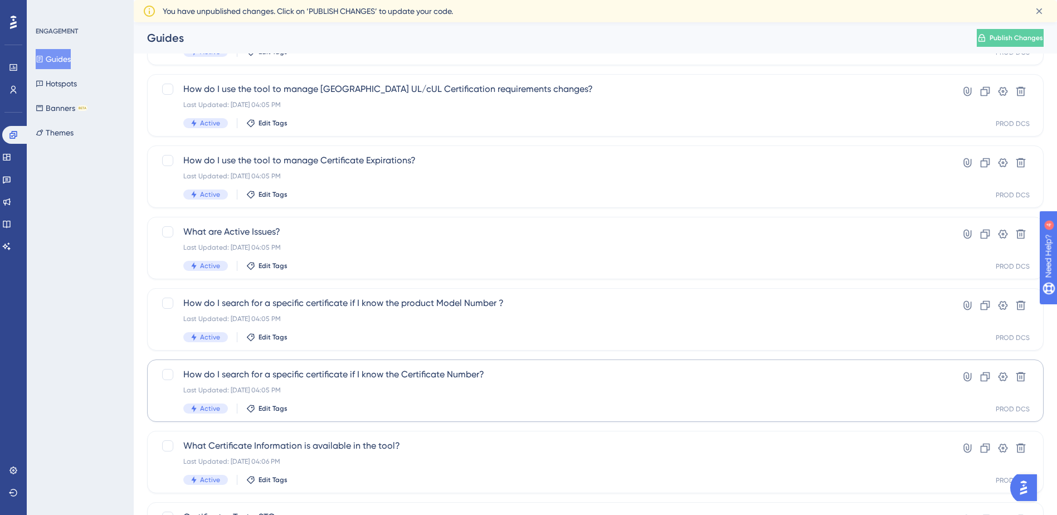
scroll to position [279, 0]
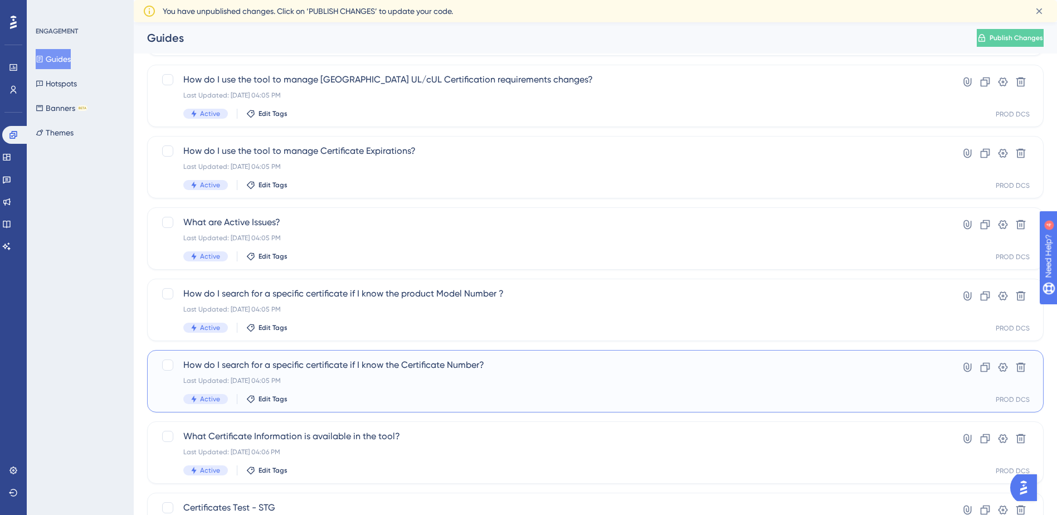
click at [371, 370] on span "How do I search for a specific certificate if I know the Certificate Number?" at bounding box center [550, 364] width 735 height 13
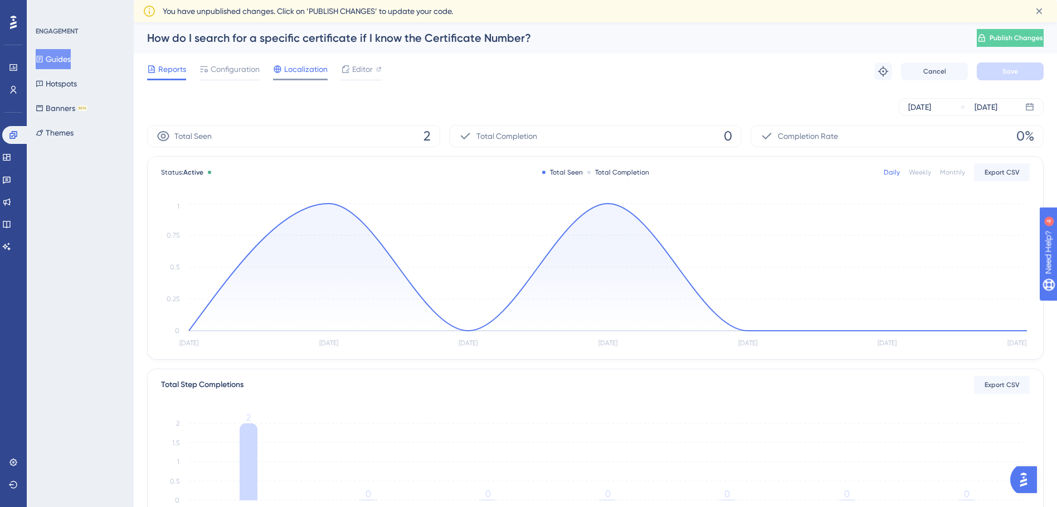
click at [303, 68] on span "Localization" at bounding box center [305, 68] width 43 height 13
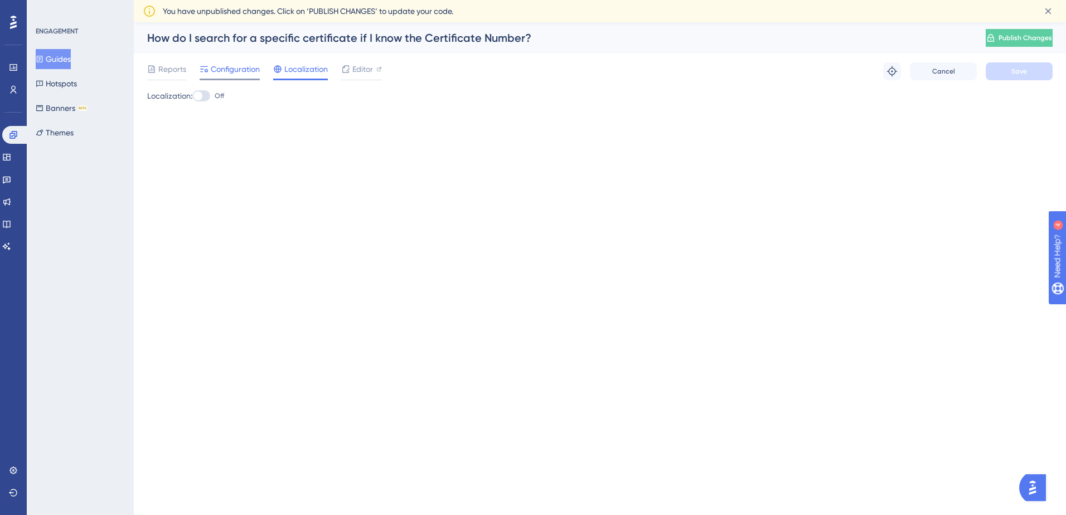
click at [237, 66] on span "Configuration" at bounding box center [235, 68] width 49 height 13
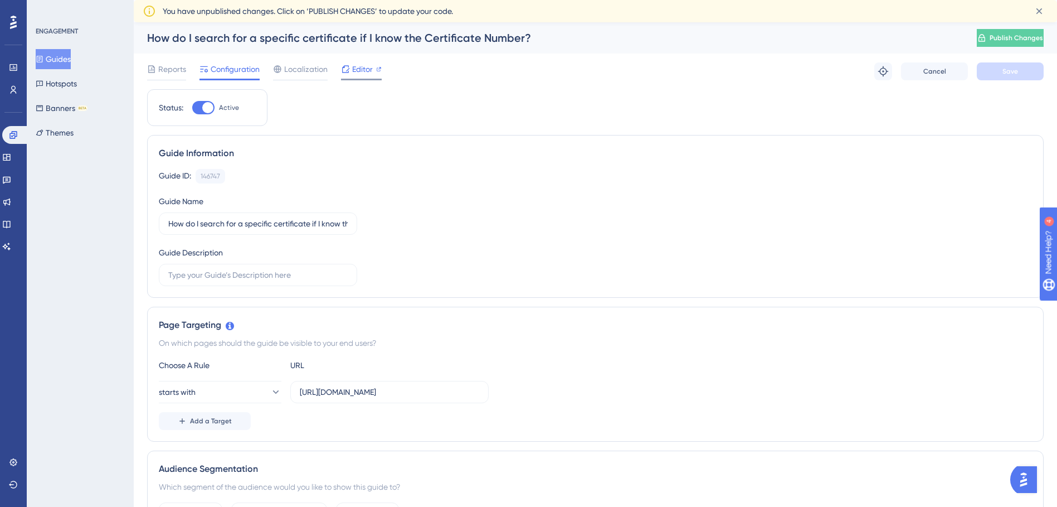
click at [356, 75] on span "Editor" at bounding box center [362, 68] width 21 height 13
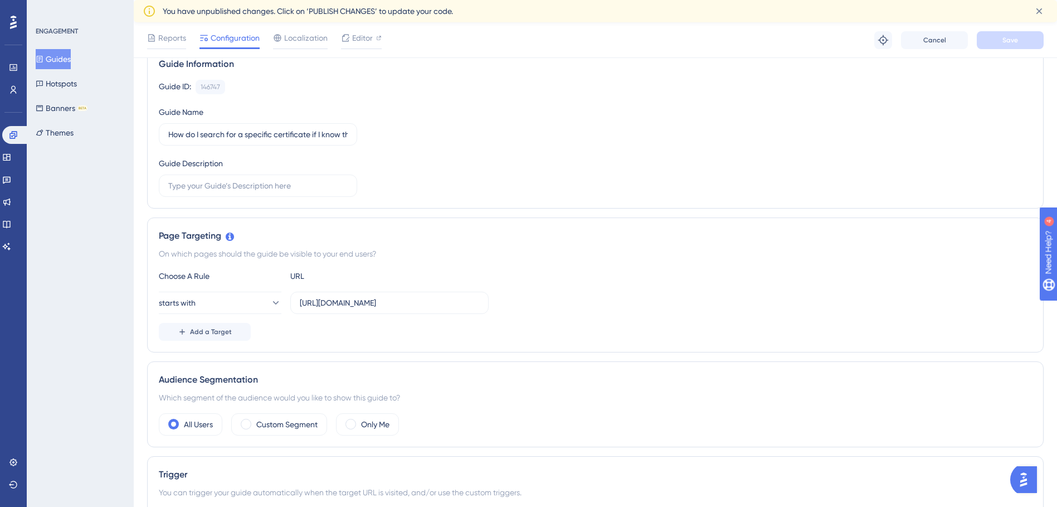
scroll to position [111, 0]
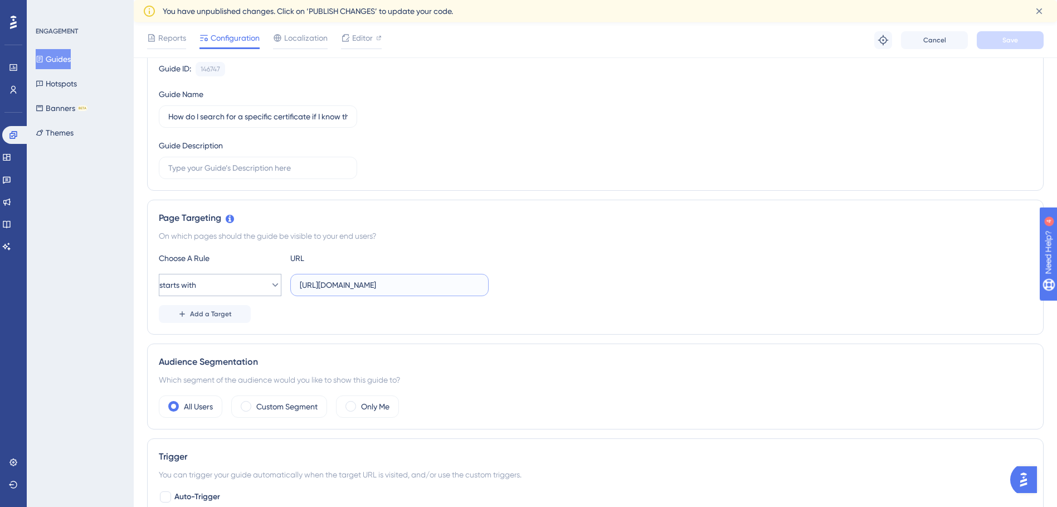
drag, startPoint x: 456, startPoint y: 281, endPoint x: 242, endPoint y: 278, distance: 214.1
click at [242, 278] on div "starts with https://gcmus-certs.azurewebsites.net" at bounding box center [324, 285] width 330 height 22
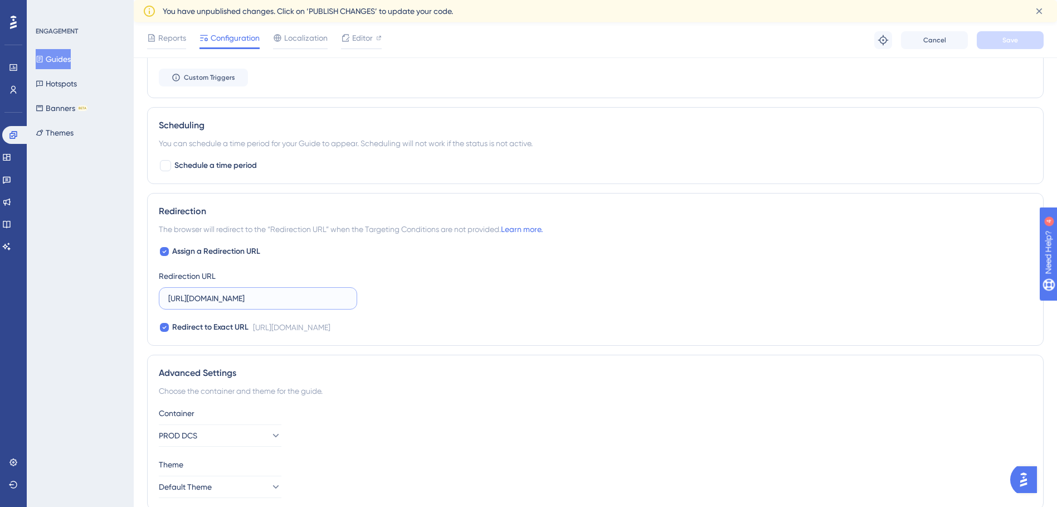
scroll to position [0, 0]
drag, startPoint x: 230, startPoint y: 294, endPoint x: 186, endPoint y: 306, distance: 45.2
click at [134, 314] on div "Performance Users Engagement Widgets Feedback Product Updates Knowledge Base AI…" at bounding box center [596, 0] width 924 height 1071
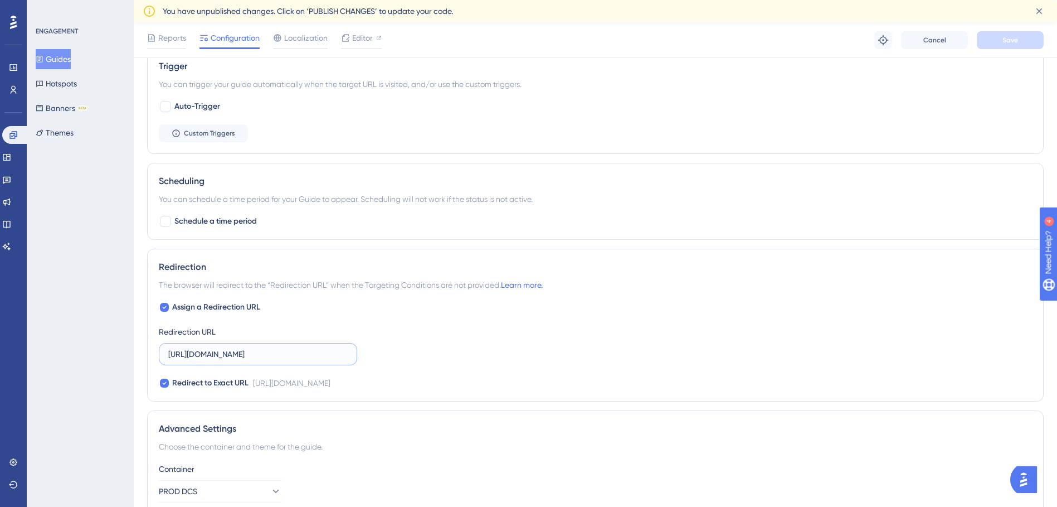
scroll to position [0, 22]
drag, startPoint x: 250, startPoint y: 355, endPoint x: 395, endPoint y: 348, distance: 145.1
click at [395, 348] on div "Assign a Redirection URL Redirection URL https://gcmus-certs.azurewebsites.net/…" at bounding box center [595, 344] width 873 height 89
click at [307, 351] on input "https://gcmus-certs.azurewebsites.net/?__ug__=146747" at bounding box center [257, 354] width 179 height 12
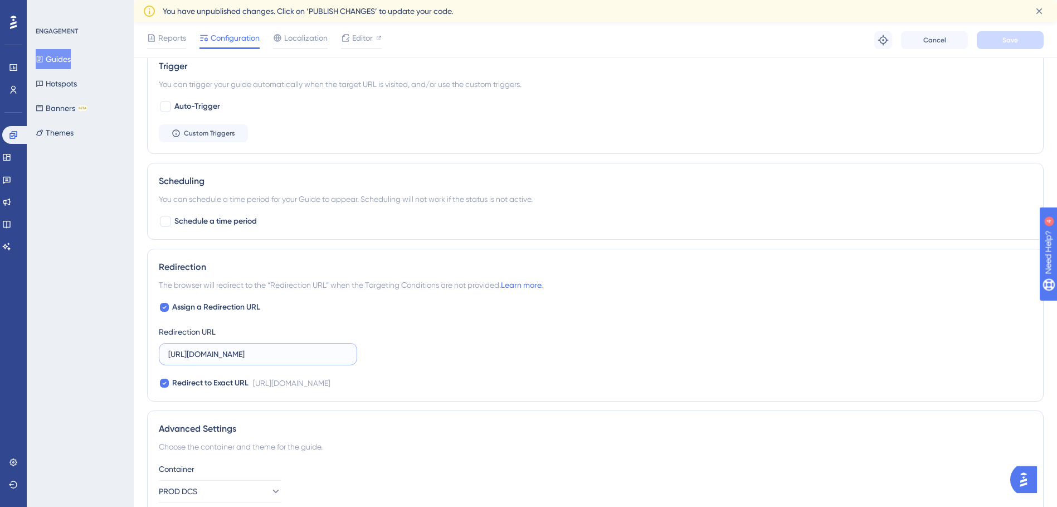
drag, startPoint x: 307, startPoint y: 351, endPoint x: 40, endPoint y: 336, distance: 267.4
click at [134, 336] on div "Performance Users Engagement Widgets Feedback Product Updates Knowledge Base AI…" at bounding box center [596, 56] width 924 height 1071
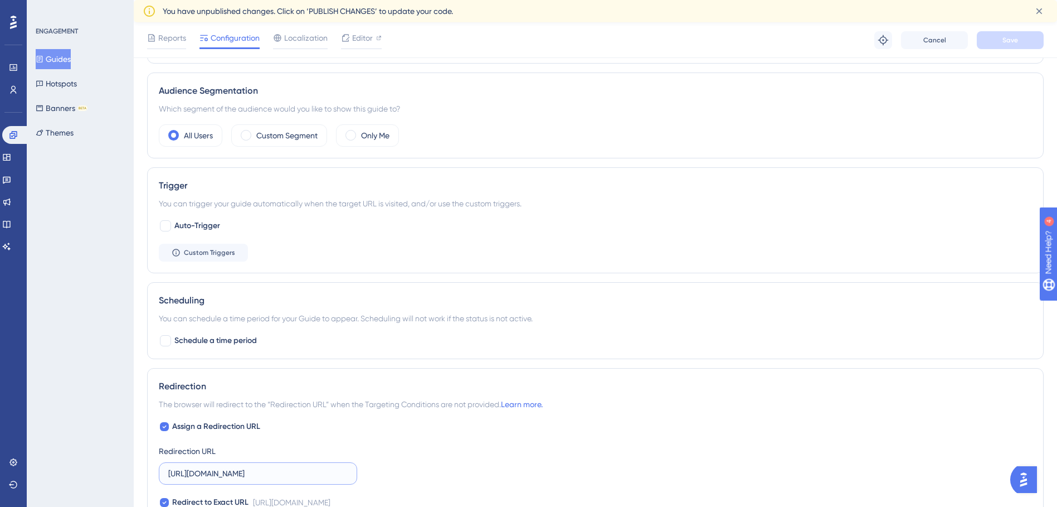
scroll to position [382, 0]
click at [11, 150] on link at bounding box center [6, 157] width 9 height 18
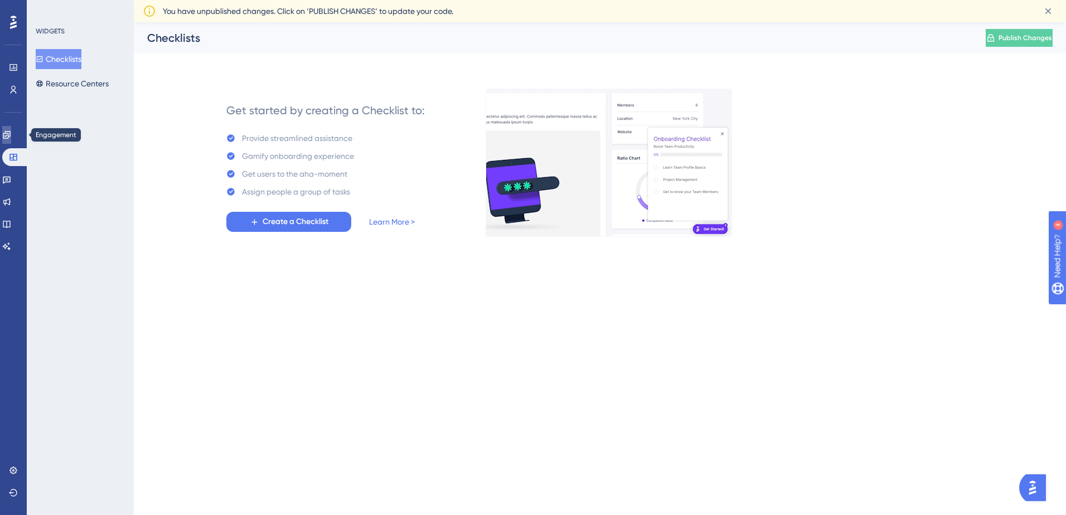
click at [10, 138] on icon at bounding box center [6, 134] width 7 height 7
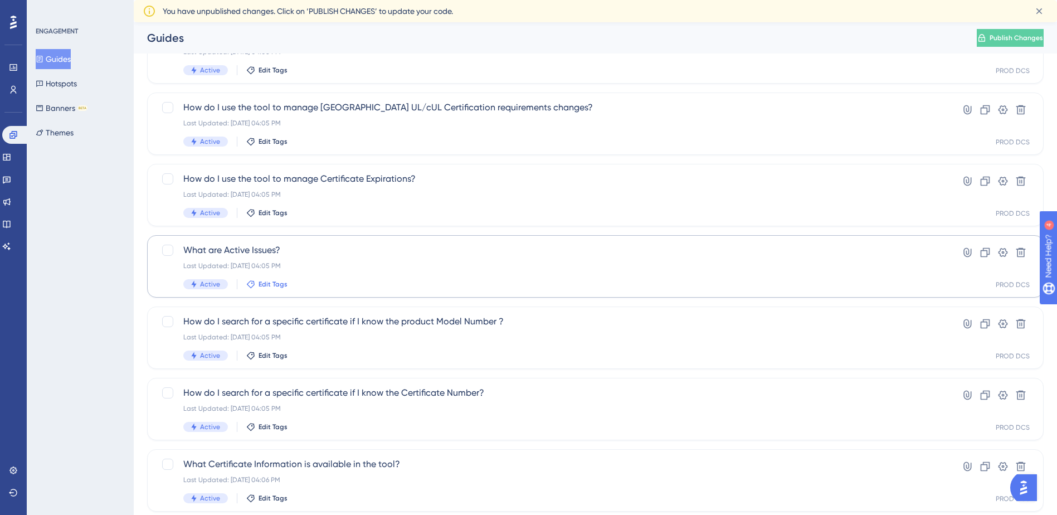
scroll to position [377, 0]
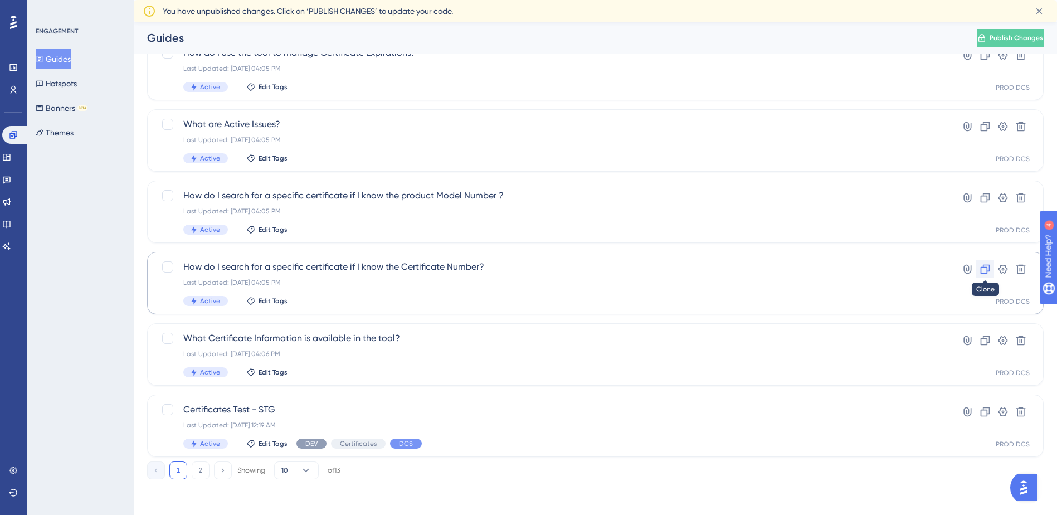
click at [988, 271] on icon at bounding box center [985, 269] width 9 height 9
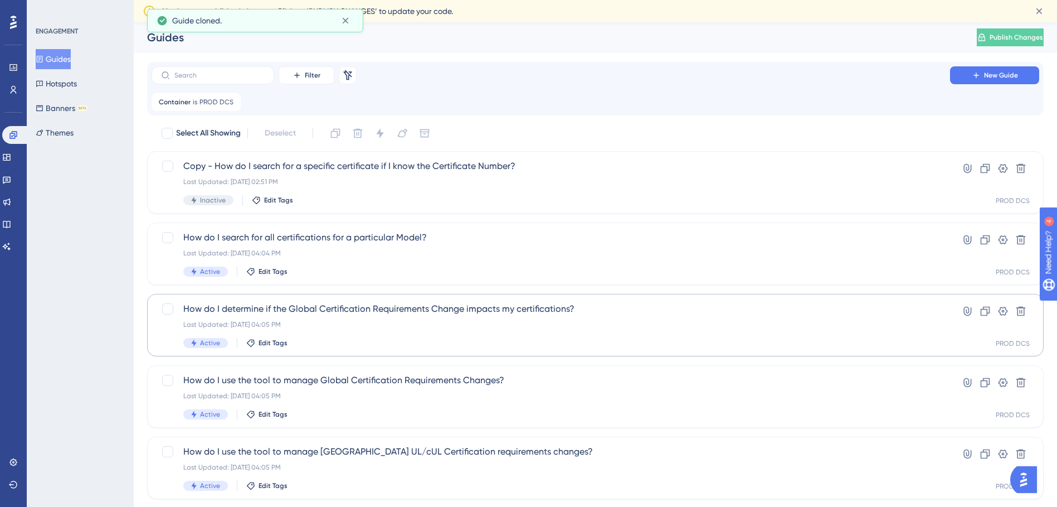
scroll to position [0, 0]
click at [318, 174] on div "Copy - How do I search for a specific certificate if I know the Certificate Num…" at bounding box center [550, 183] width 735 height 46
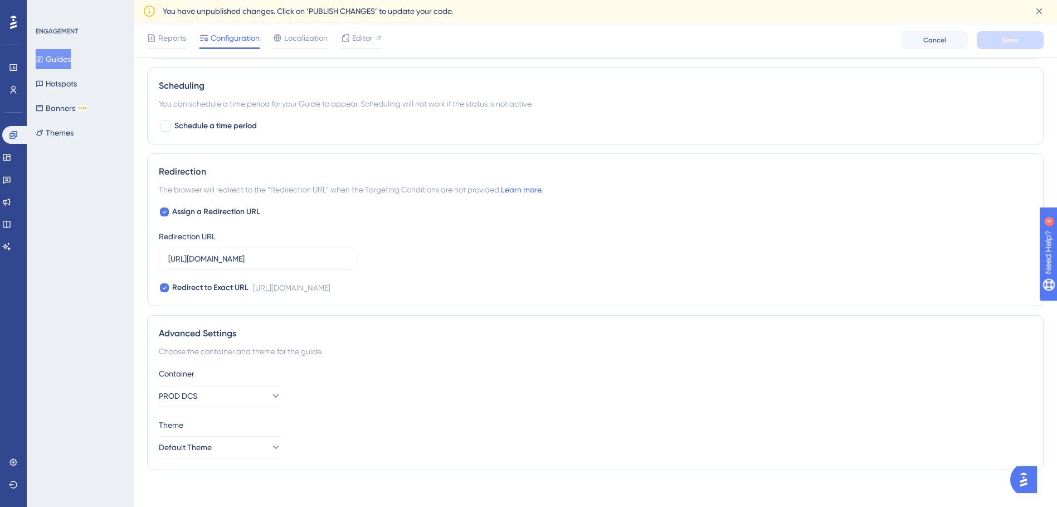
scroll to position [605, 0]
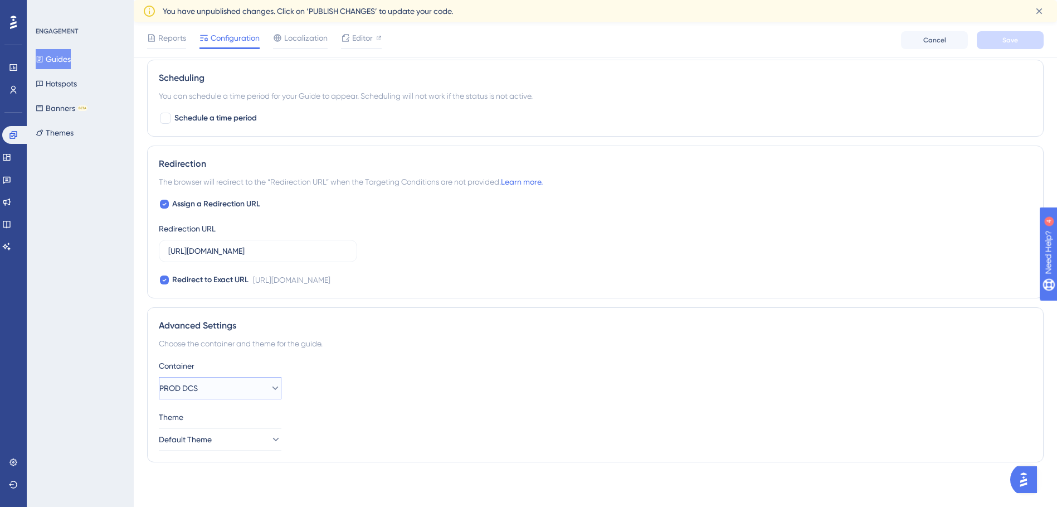
click at [232, 392] on button "PROD DCS" at bounding box center [220, 388] width 123 height 22
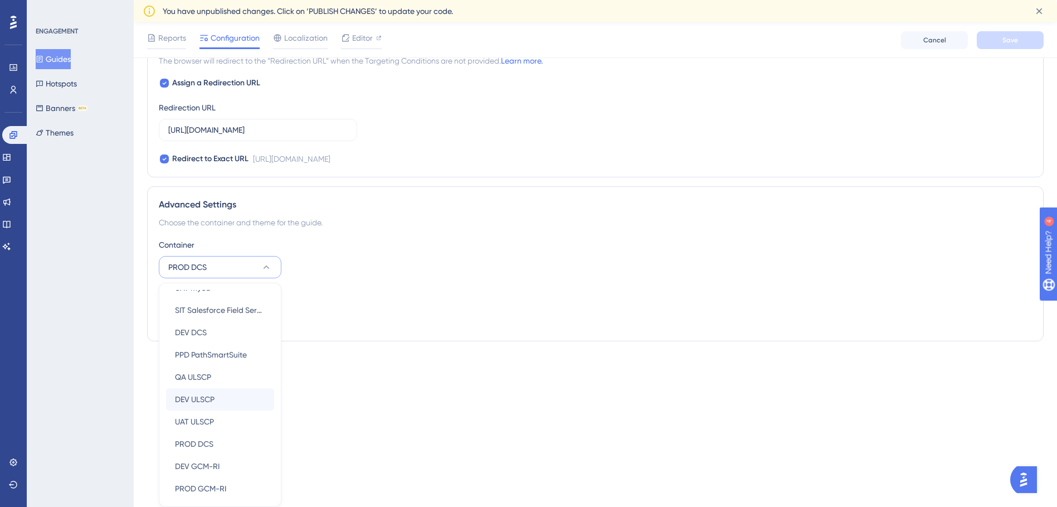
scroll to position [0, 0]
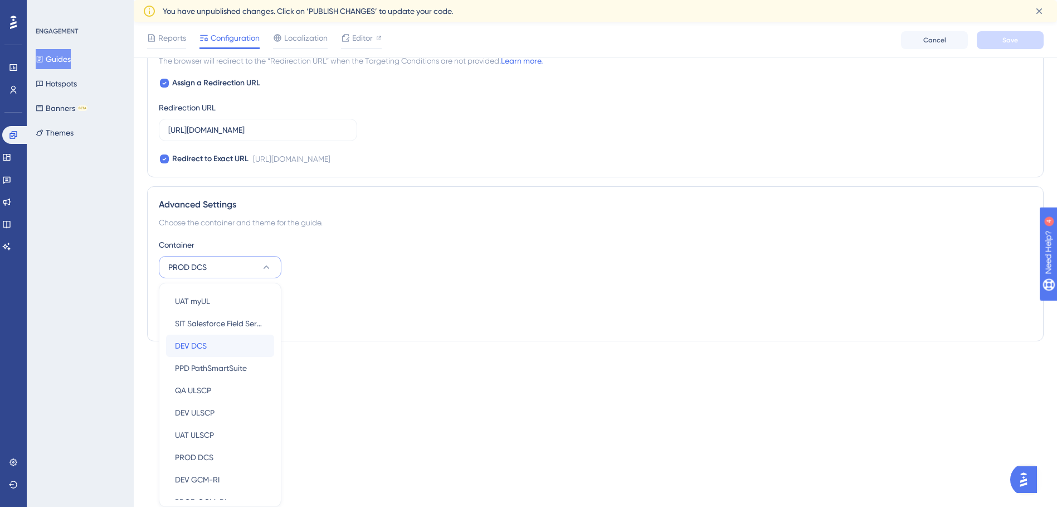
click at [209, 348] on div "DEV DCS DEV DCS" at bounding box center [220, 345] width 90 height 22
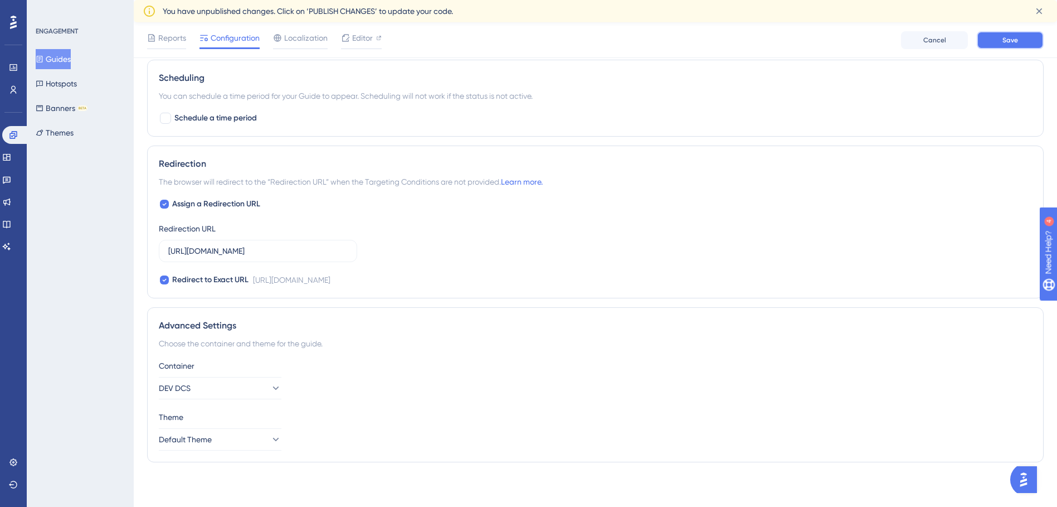
click at [1035, 42] on button "Save" at bounding box center [1010, 40] width 67 height 18
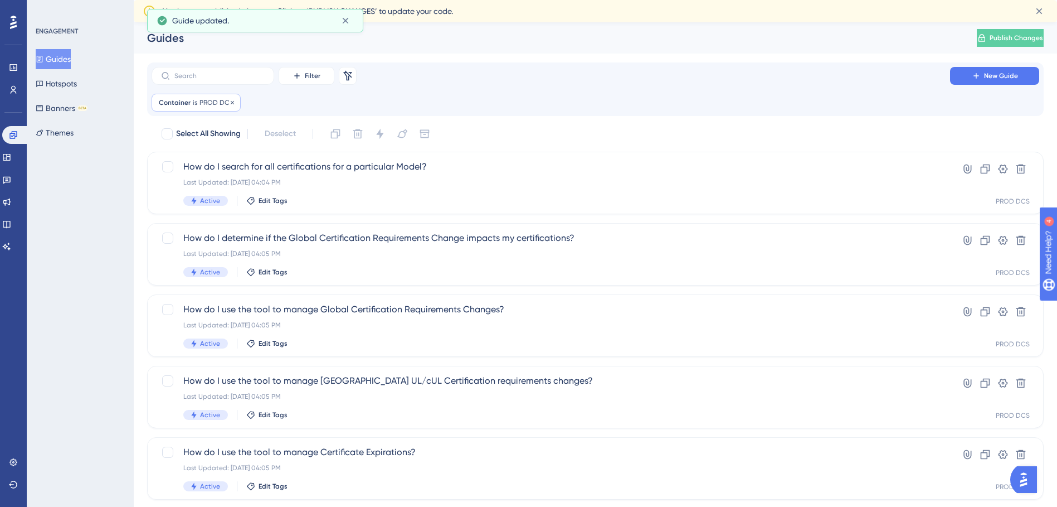
click at [213, 101] on span "PROD DCS" at bounding box center [217, 102] width 34 height 9
click at [241, 162] on button "PROD DCS" at bounding box center [222, 156] width 123 height 22
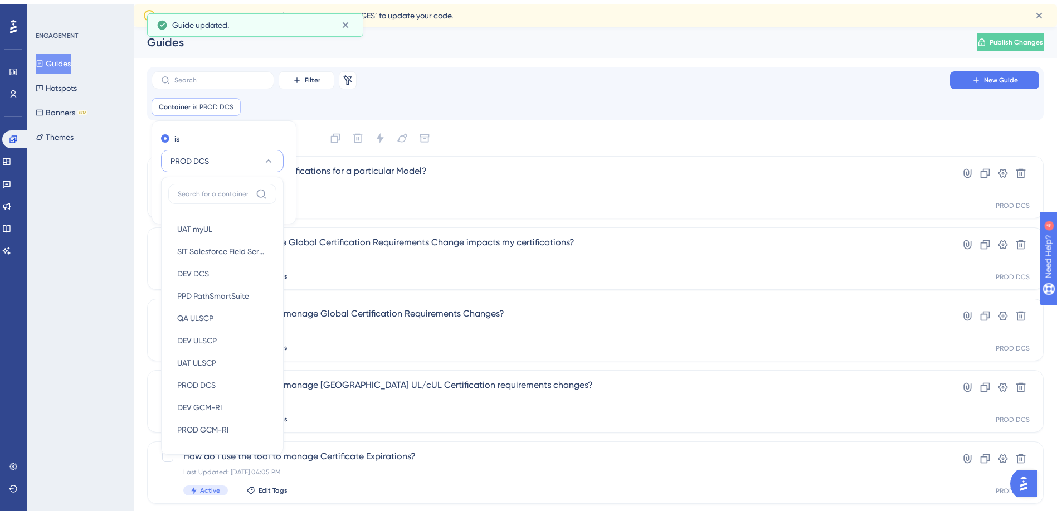
scroll to position [58, 0]
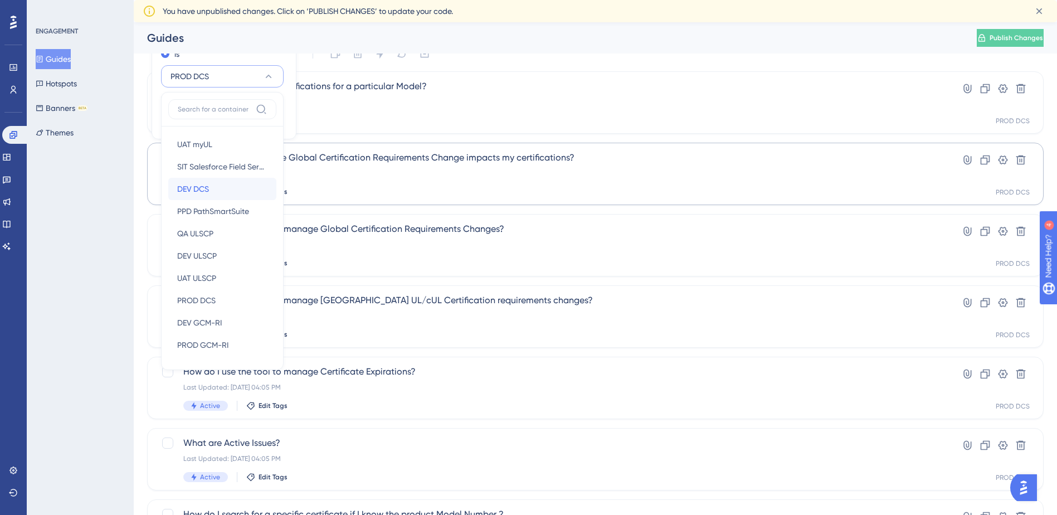
click at [206, 180] on div "DEV DCS DEV DCS" at bounding box center [222, 189] width 90 height 22
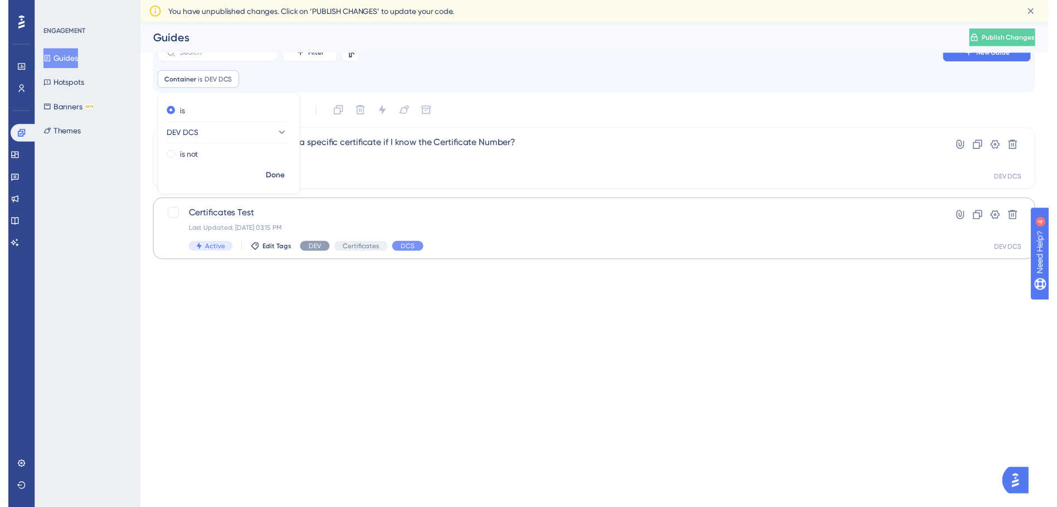
scroll to position [0, 0]
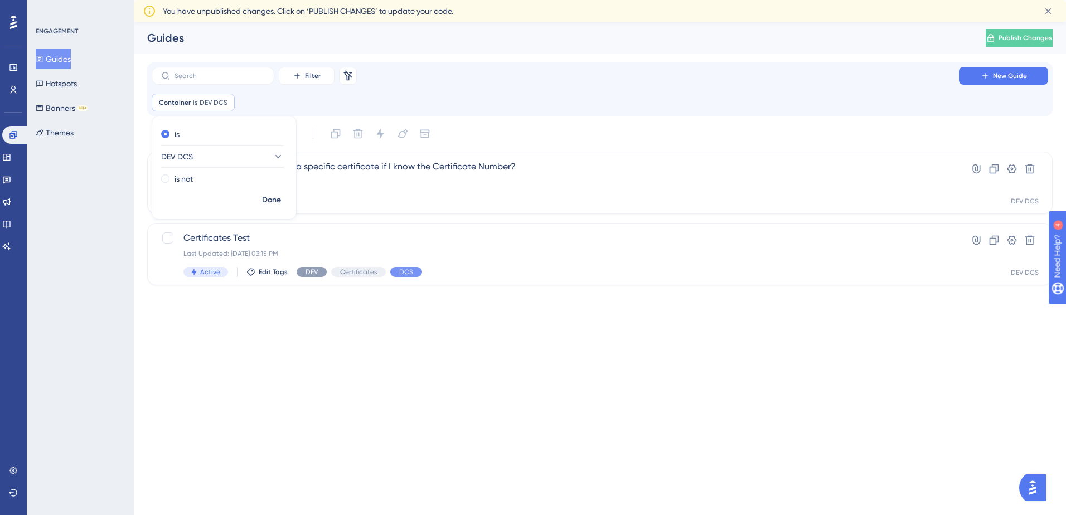
click at [370, 321] on html "Performance Users Engagement Widgets Feedback Product Updates Knowledge Base AI…" at bounding box center [533, 160] width 1066 height 321
click at [264, 168] on span "Copy - How do I search for a specific certificate if I know the Certificate Num…" at bounding box center [554, 166] width 743 height 13
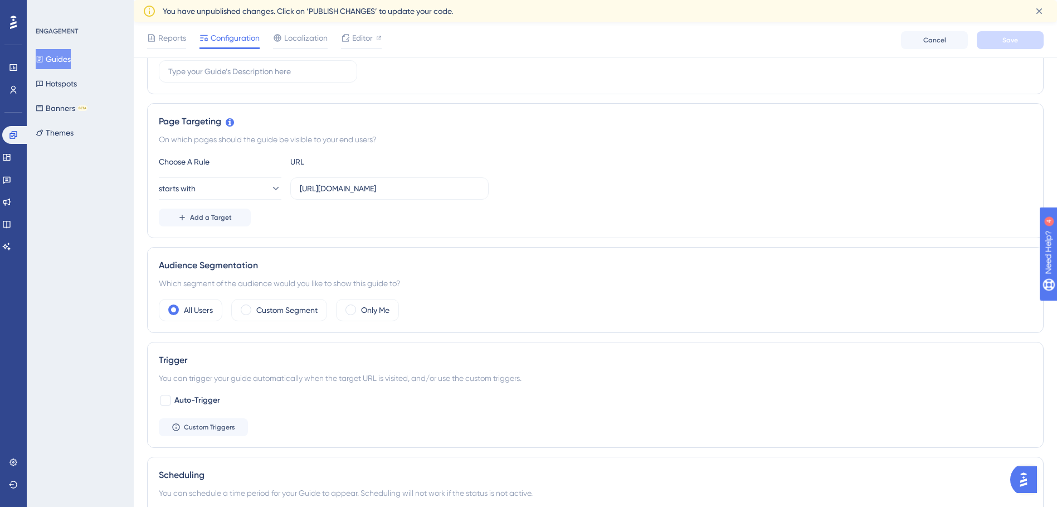
scroll to position [223, 0]
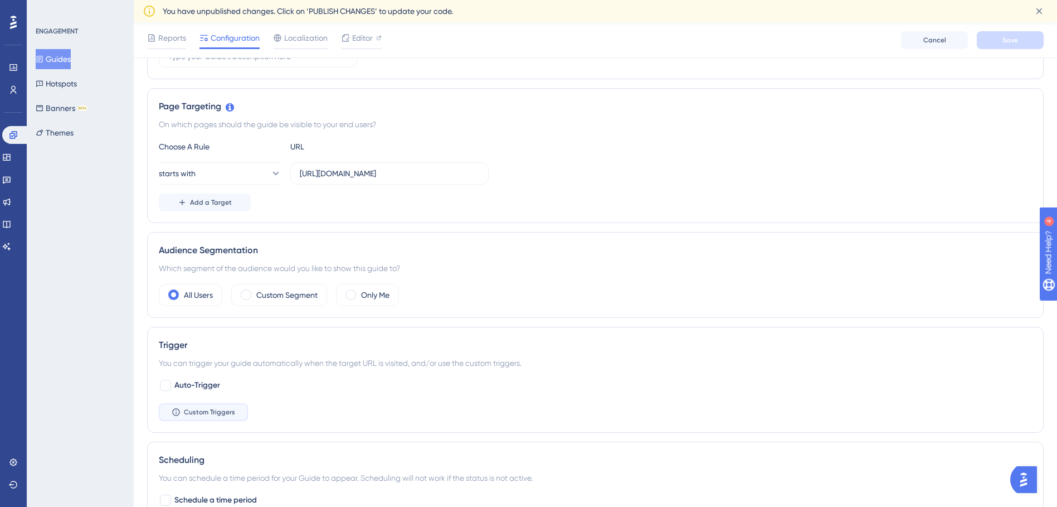
click at [214, 412] on span "Custom Triggers" at bounding box center [209, 411] width 51 height 9
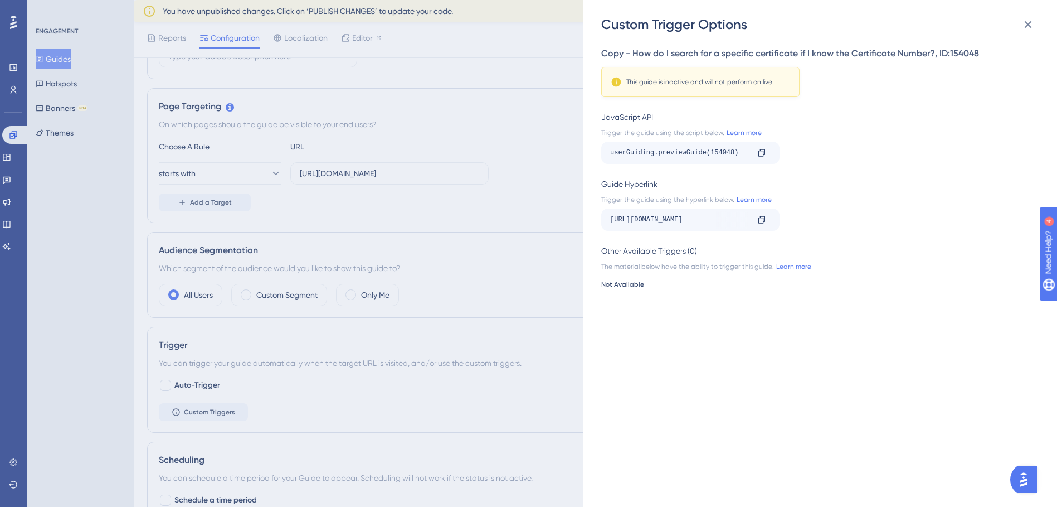
click at [690, 215] on div "https://gcmus-certs.azurewebsites.net/?__ug__=146747&__ug__=154048" at bounding box center [679, 220] width 138 height 18
drag, startPoint x: 690, startPoint y: 215, endPoint x: 771, endPoint y: 213, distance: 81.4
click at [771, 213] on div "https://gcmus-certs.azurewebsites.net/?__ug__=146747&__ug__=154048 Copy" at bounding box center [690, 219] width 178 height 22
click at [703, 306] on div "Copy - How do I search for a specific certificate if I know the Certificate Num…" at bounding box center [825, 269] width 449 height 473
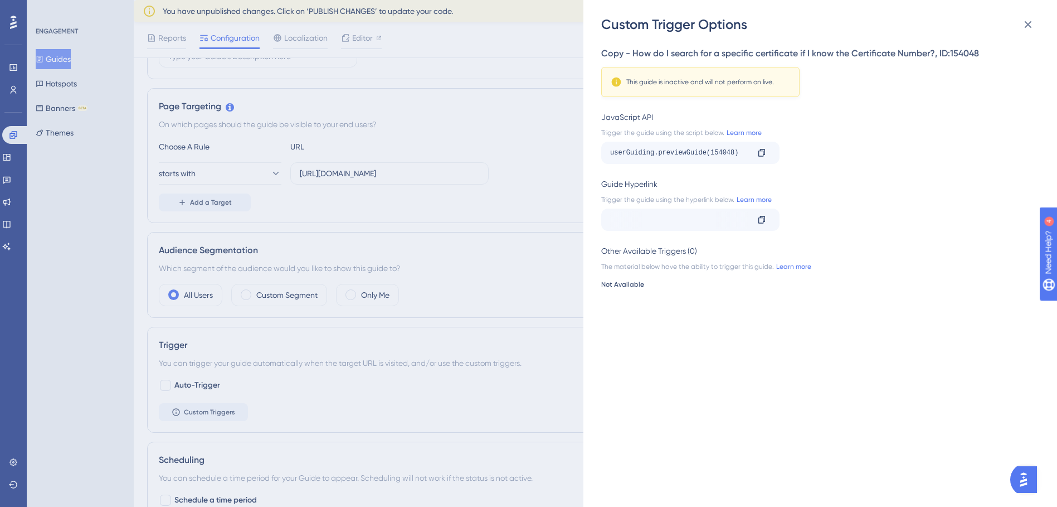
scroll to position [0, 0]
drag, startPoint x: 688, startPoint y: 218, endPoint x: 564, endPoint y: 223, distance: 124.4
click at [556, 222] on div "Custom Trigger Options Copy - How do I search for a specific certificate if I k…" at bounding box center [528, 253] width 1057 height 507
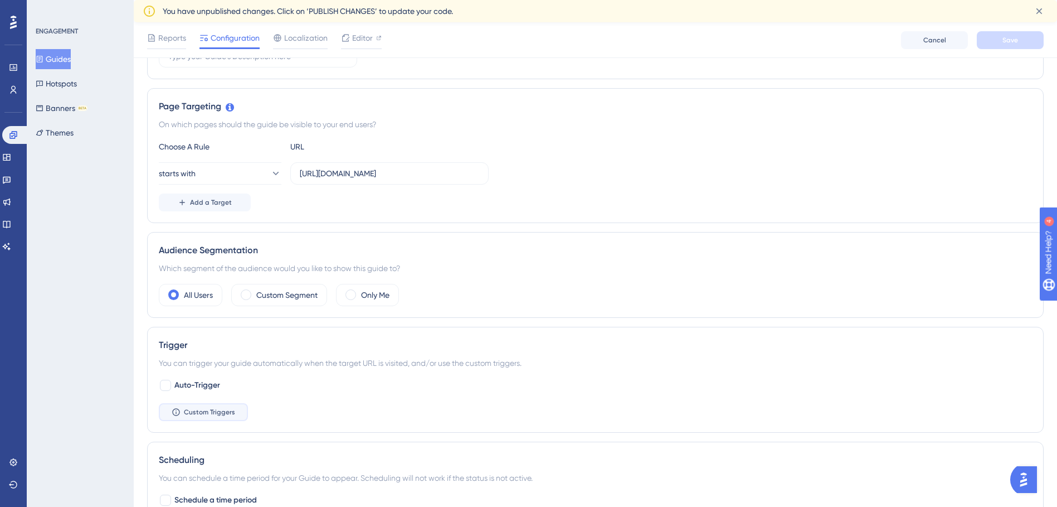
click at [239, 411] on button "Custom Triggers" at bounding box center [203, 412] width 89 height 18
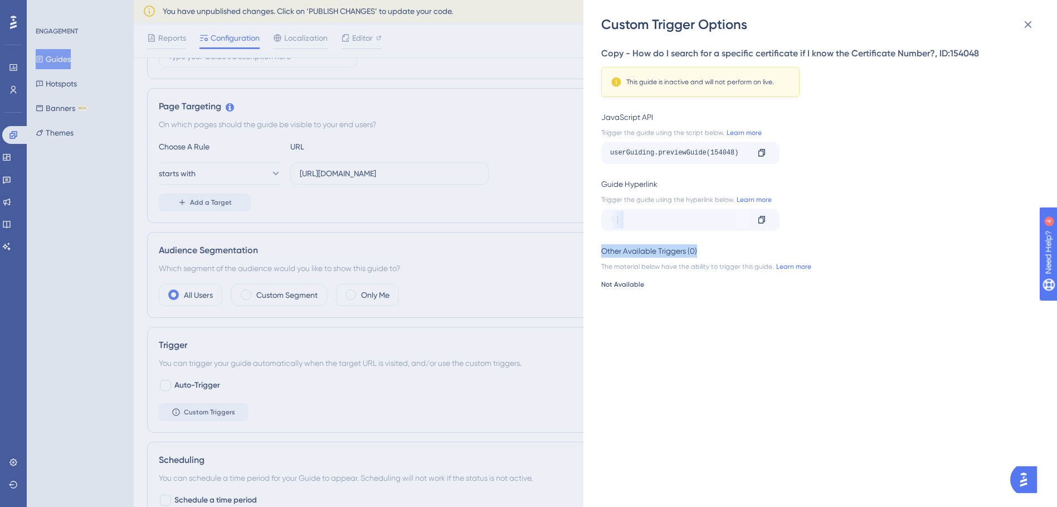
scroll to position [0, 127]
drag, startPoint x: 624, startPoint y: 222, endPoint x: 750, endPoint y: 222, distance: 126.0
click at [750, 222] on div "https://gcmus-certs.azurewebsites.net/?__ug__=146747&__ug__=154048 Copy" at bounding box center [690, 219] width 178 height 22
click at [1029, 27] on icon at bounding box center [1028, 24] width 13 height 13
